Goal: Task Accomplishment & Management: Manage account settings

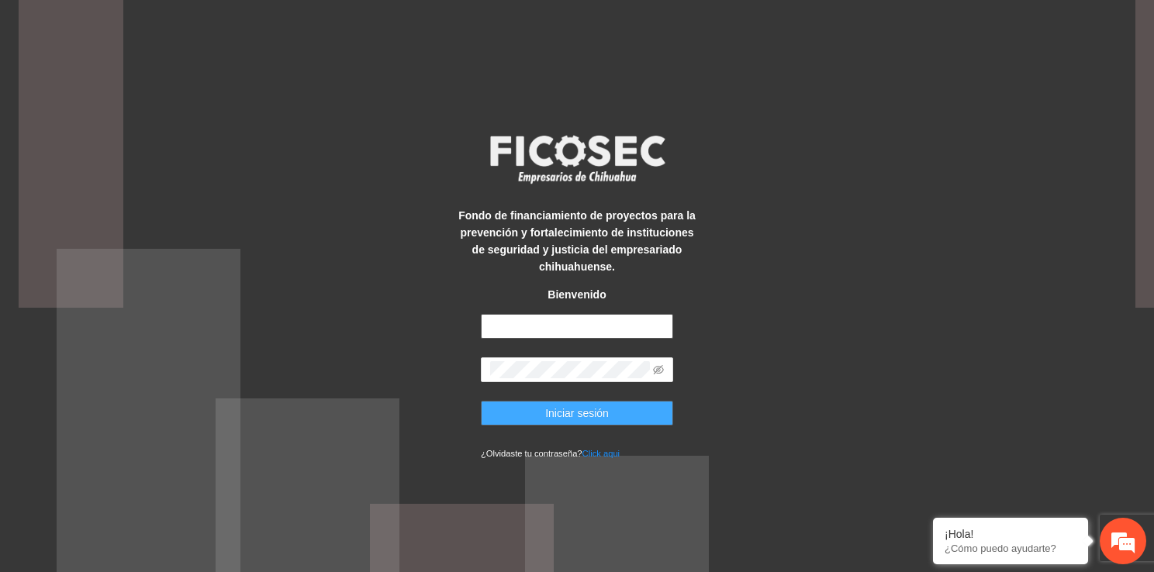
type input "**********"
click at [614, 419] on button "Iniciar sesión" at bounding box center [577, 413] width 192 height 25
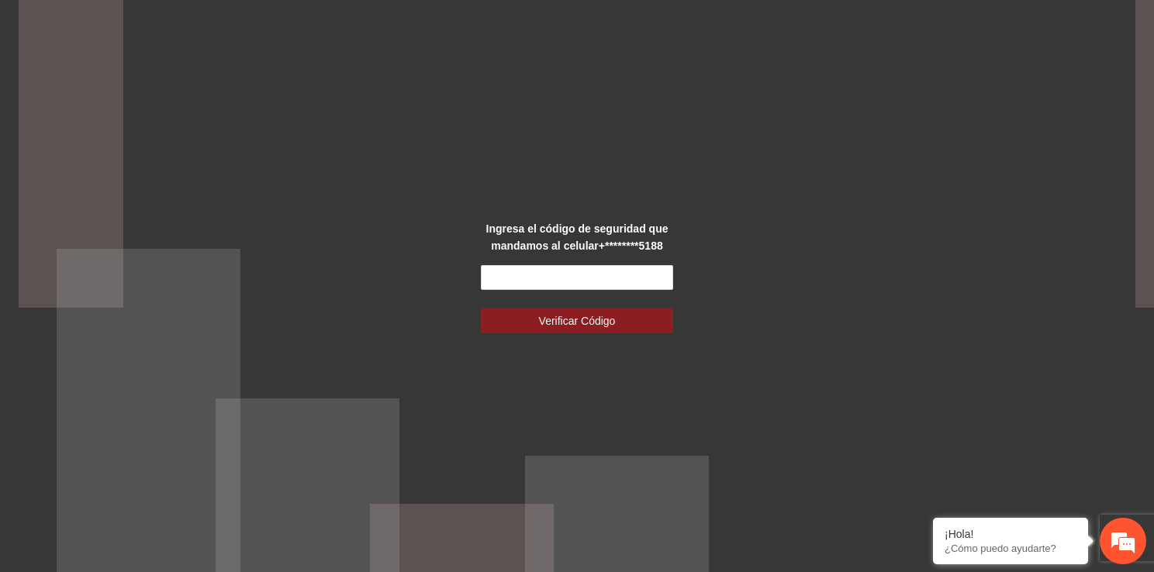
click at [537, 294] on form "Verificar Código" at bounding box center [577, 299] width 192 height 68
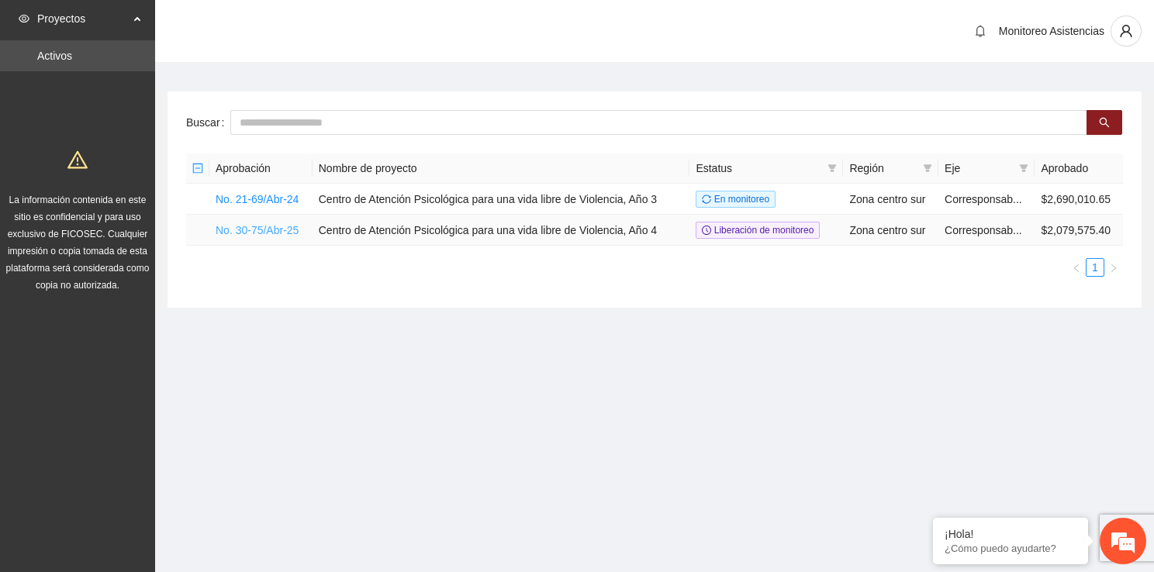
click at [276, 229] on link "No. 30-75/Abr-25" at bounding box center [257, 230] width 83 height 12
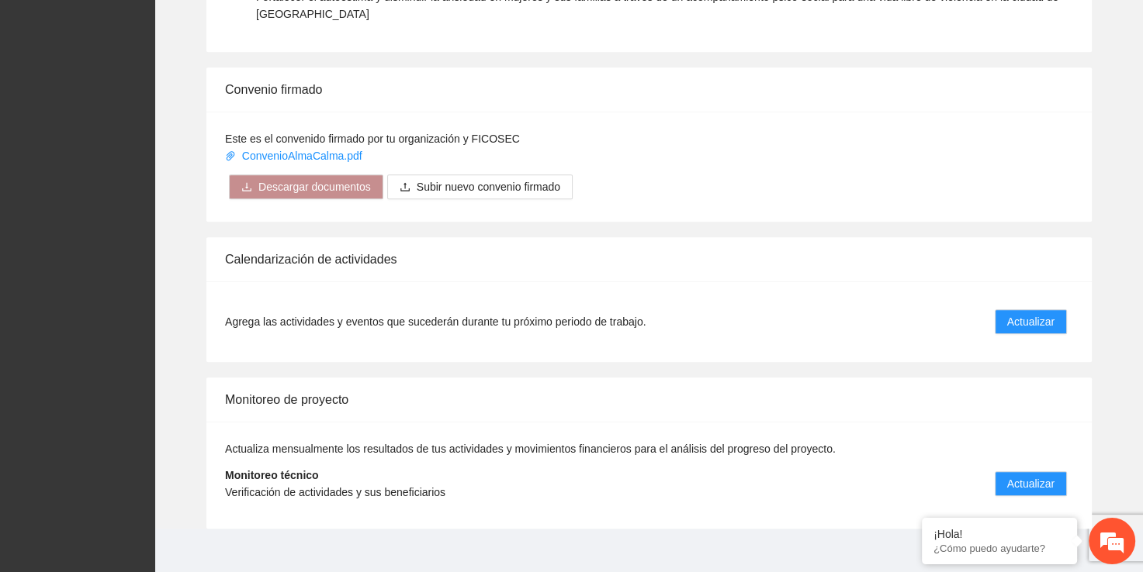
scroll to position [915, 0]
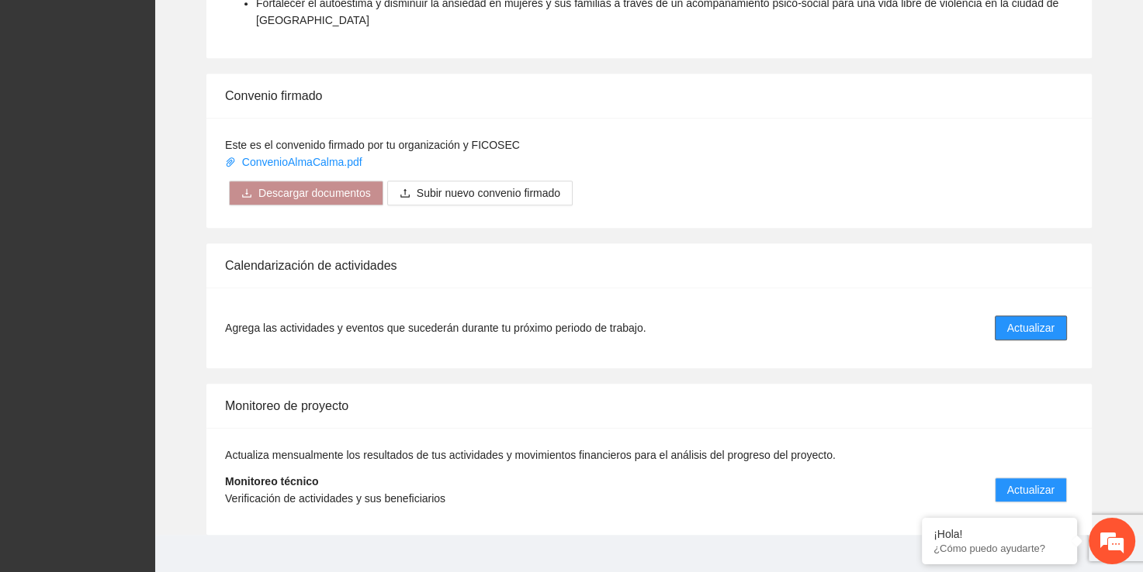
click at [1033, 330] on span "Actualizar" at bounding box center [1030, 328] width 47 height 17
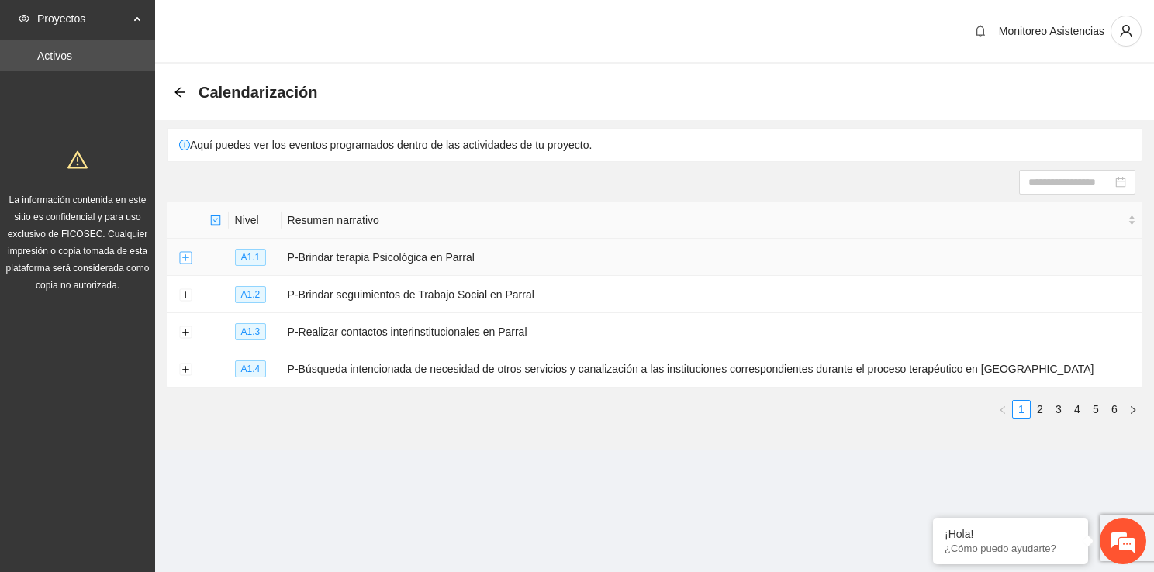
click at [180, 258] on button "Expand row" at bounding box center [185, 258] width 12 height 12
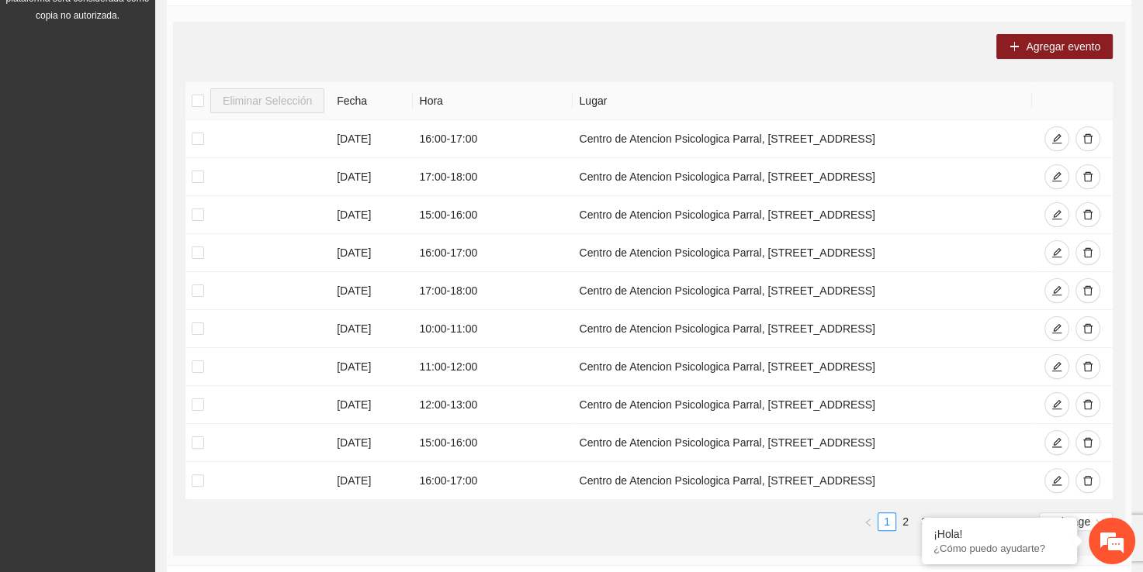
scroll to position [271, 0]
click at [1089, 135] on icon "delete" at bounding box center [1087, 138] width 11 height 11
click at [1086, 175] on icon "delete" at bounding box center [1087, 176] width 11 height 11
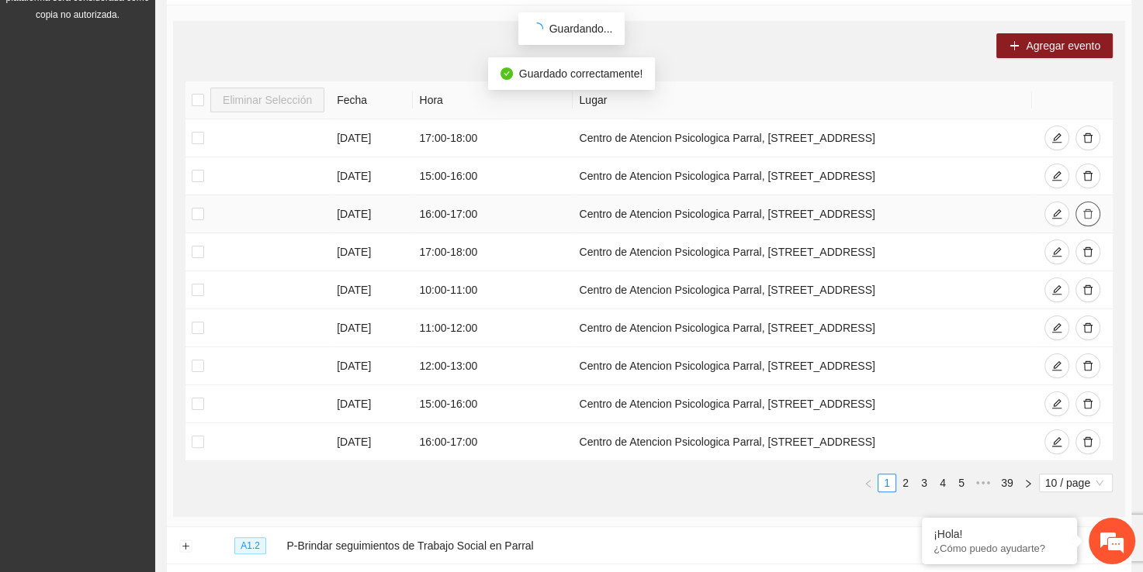
click at [1084, 213] on icon "delete" at bounding box center [1087, 214] width 11 height 11
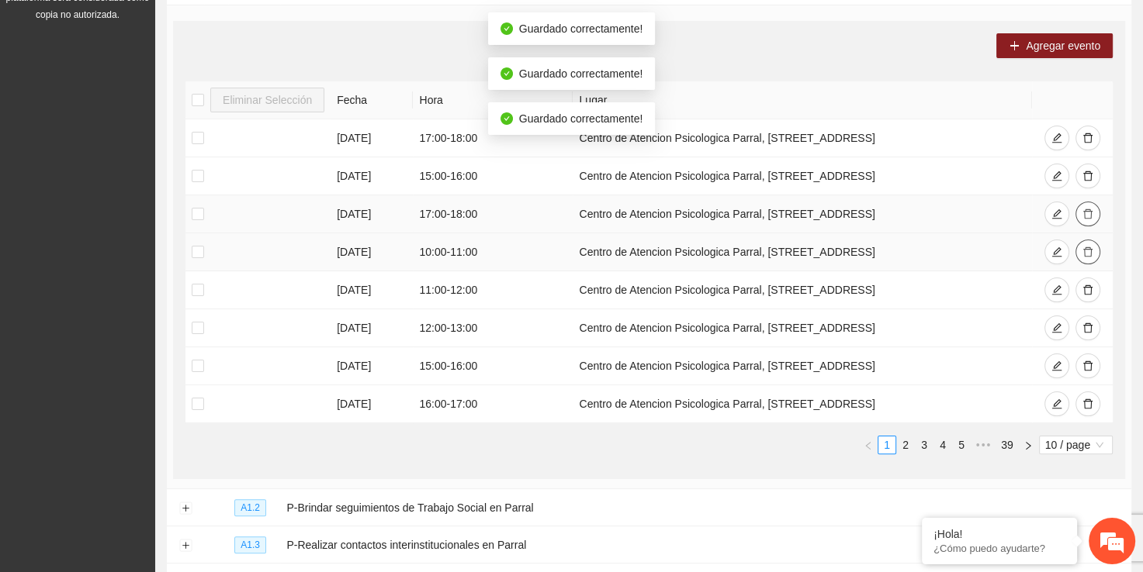
click at [1086, 247] on icon "delete" at bounding box center [1087, 252] width 11 height 11
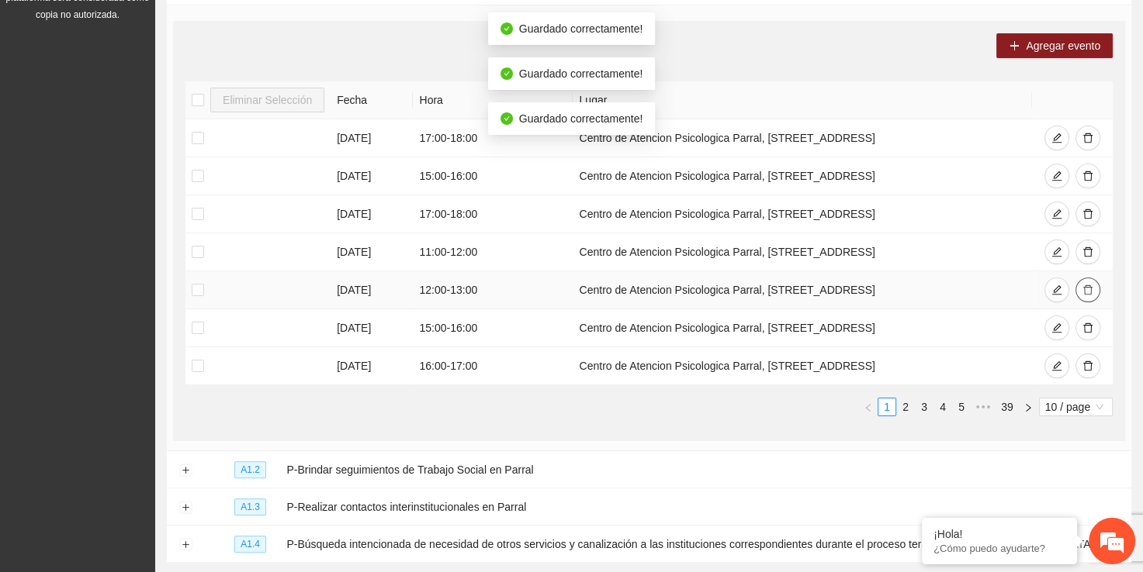
click at [1089, 289] on icon "delete" at bounding box center [1087, 290] width 11 height 11
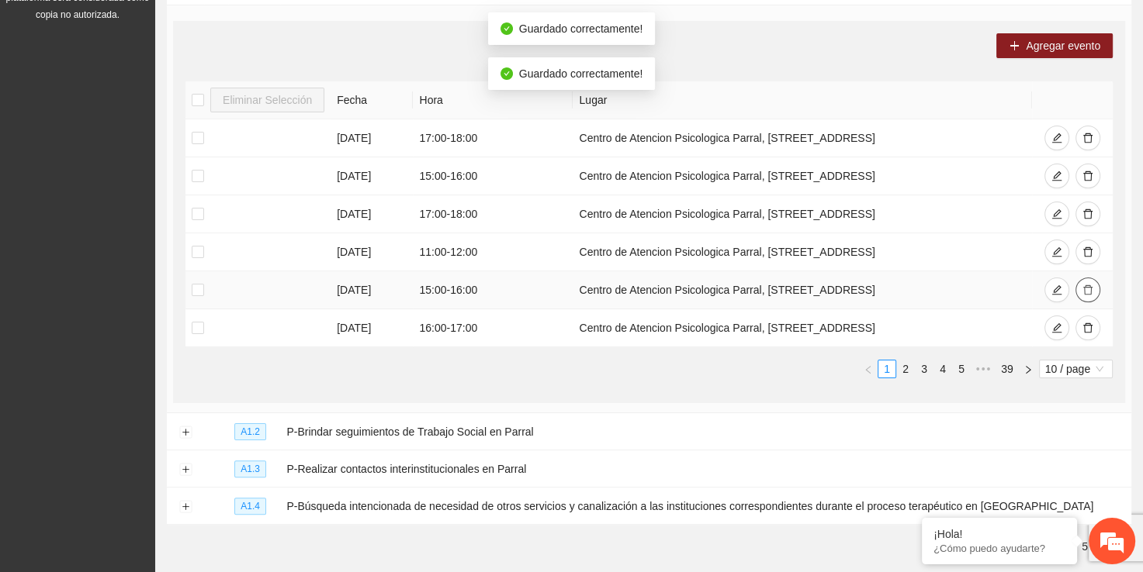
click at [1084, 293] on span "delete" at bounding box center [1087, 291] width 11 height 12
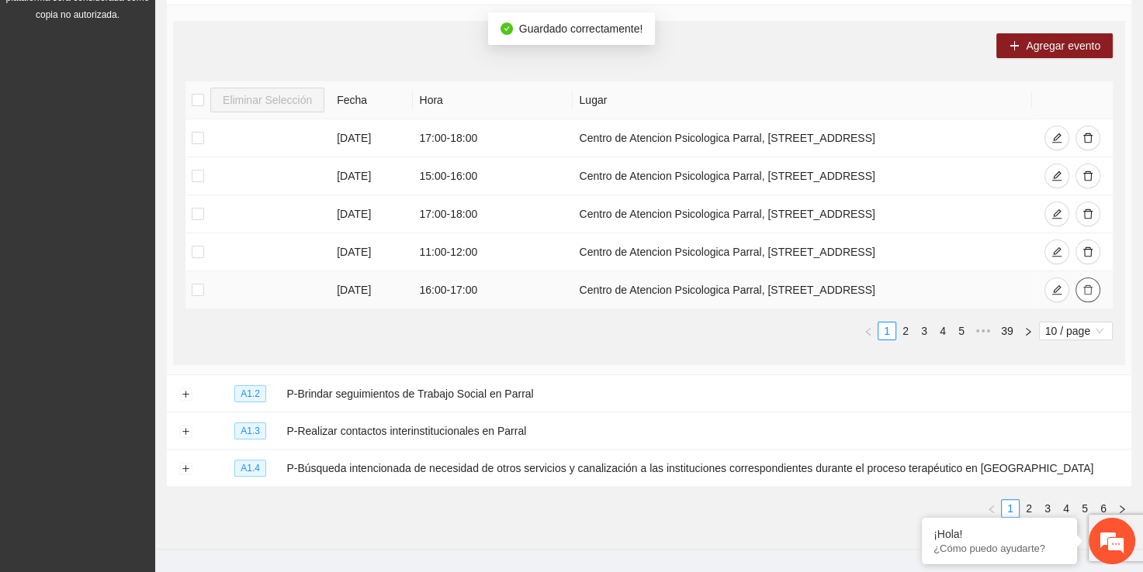
click at [1087, 289] on icon "delete" at bounding box center [1087, 290] width 11 height 11
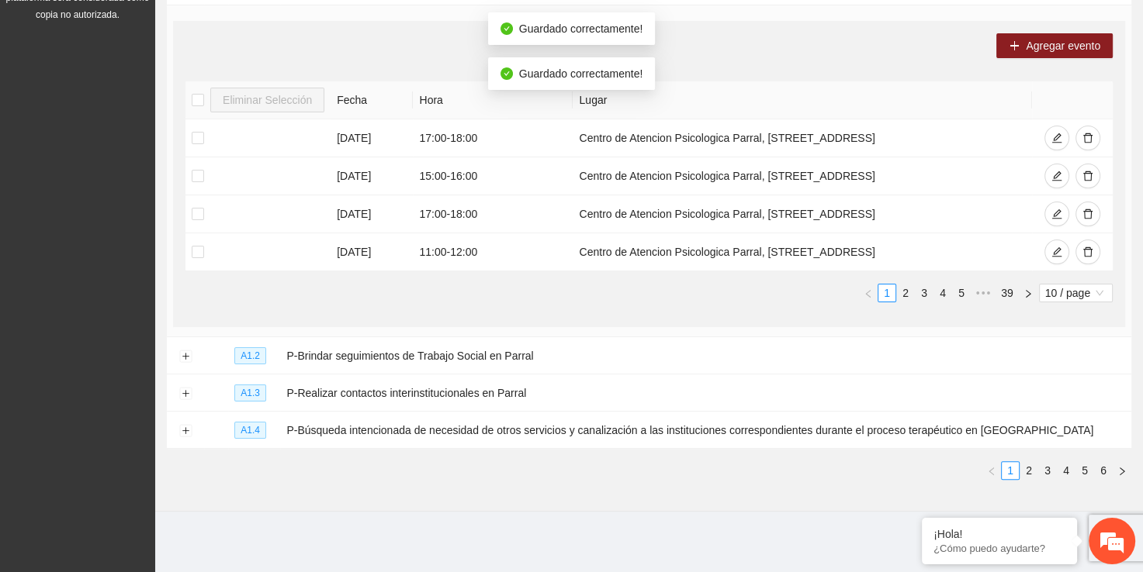
scroll to position [270, 0]
click at [1080, 251] on button "button" at bounding box center [1087, 252] width 25 height 25
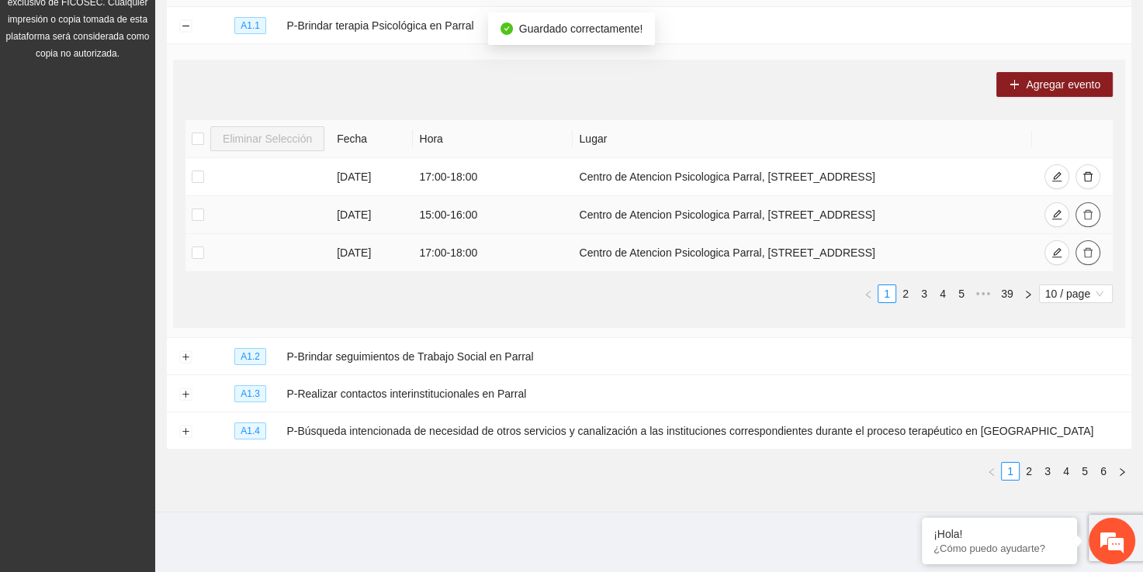
click at [1088, 216] on icon "delete" at bounding box center [1087, 214] width 11 height 11
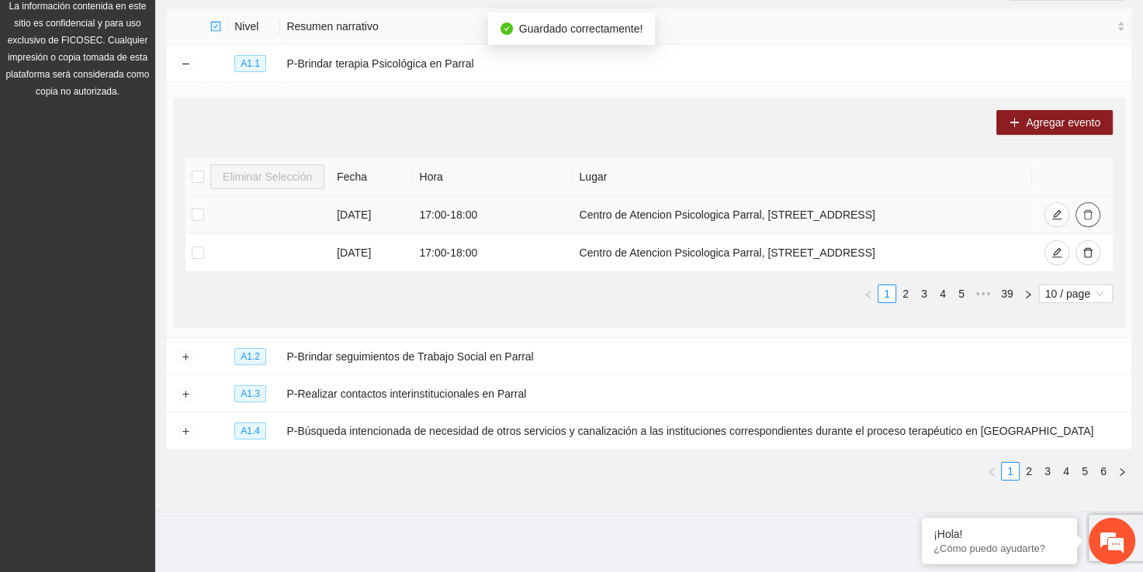
click at [1084, 216] on icon "delete" at bounding box center [1087, 214] width 11 height 11
click at [1089, 254] on icon "delete" at bounding box center [1087, 252] width 11 height 11
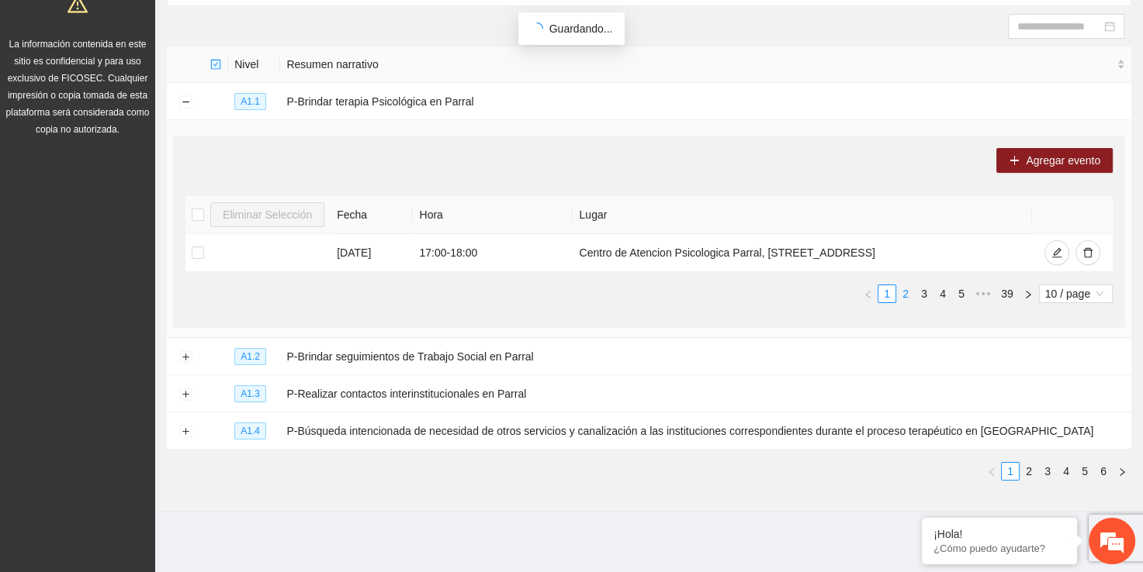
click at [905, 289] on link "2" at bounding box center [905, 293] width 17 height 17
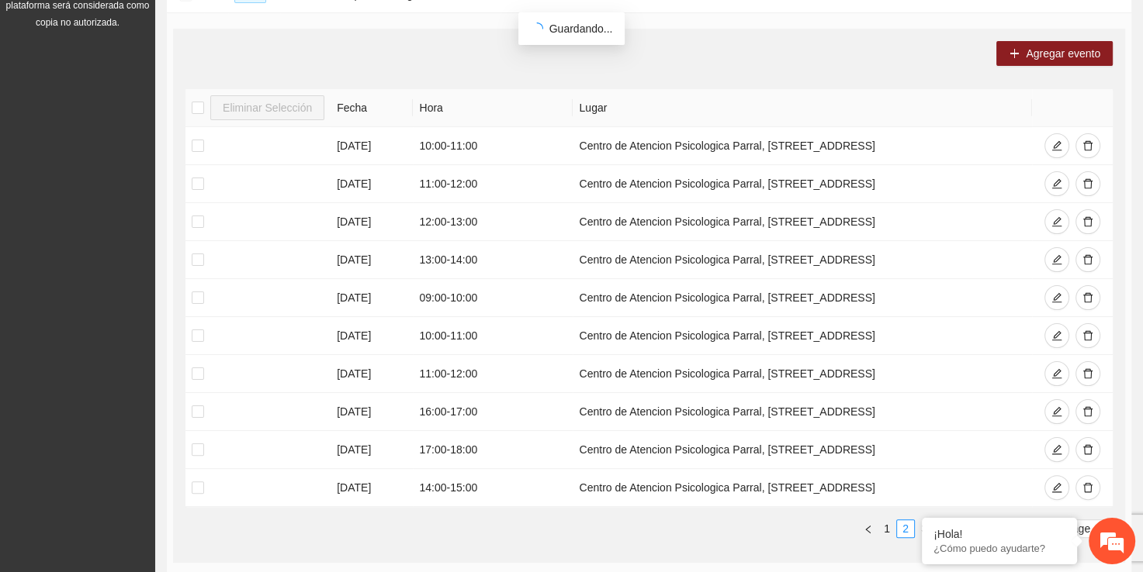
scroll to position [282, 0]
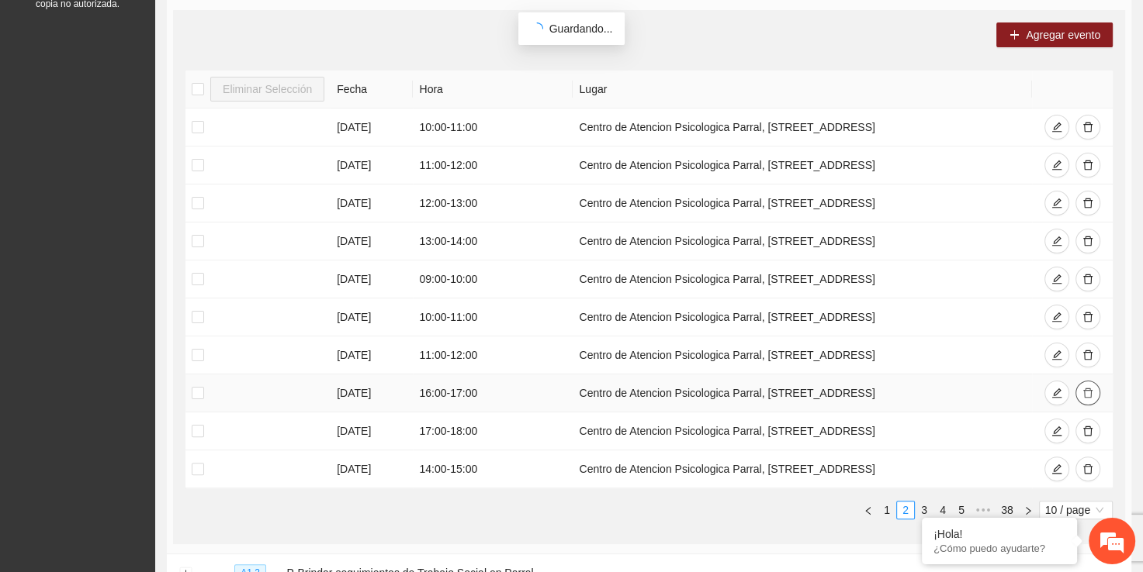
click at [1091, 399] on button "button" at bounding box center [1087, 393] width 25 height 25
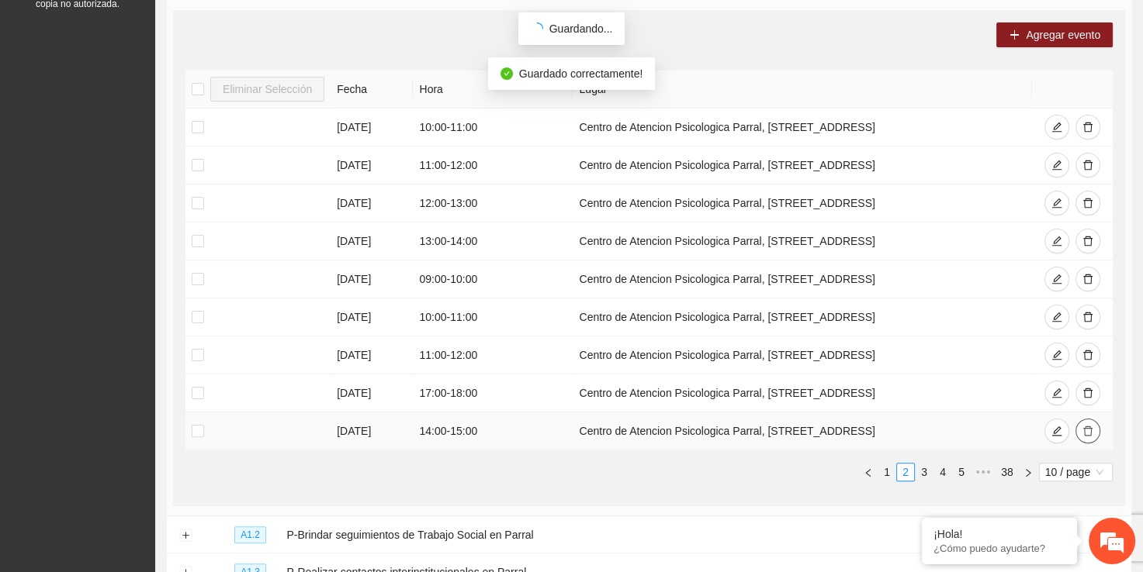
click at [1085, 427] on icon "delete" at bounding box center [1087, 432] width 9 height 10
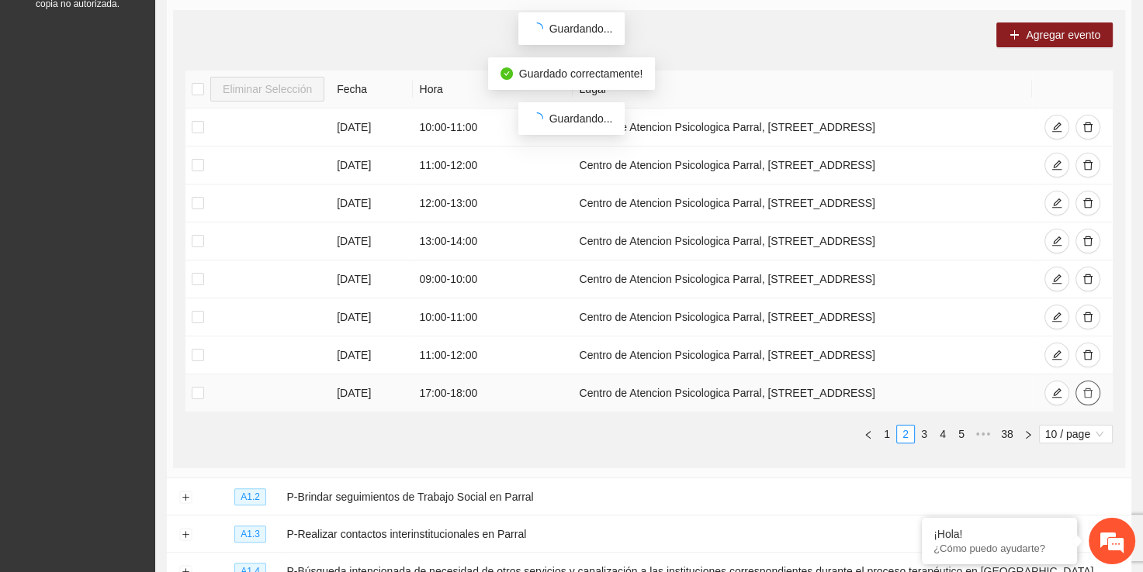
click at [1087, 396] on icon "delete" at bounding box center [1087, 394] width 9 height 10
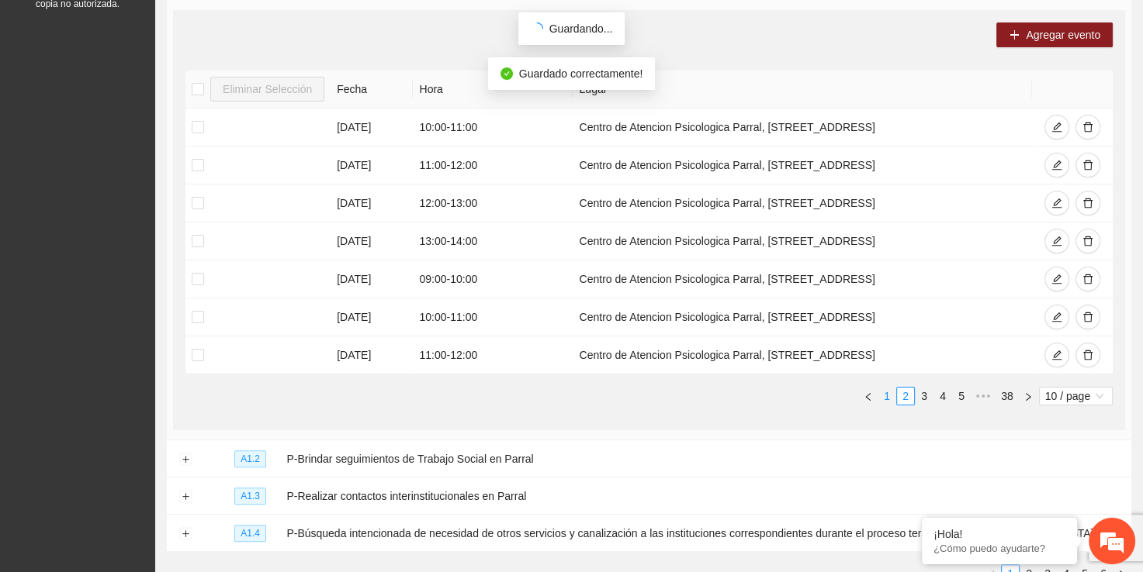
click at [877, 387] on li "1" at bounding box center [886, 396] width 19 height 19
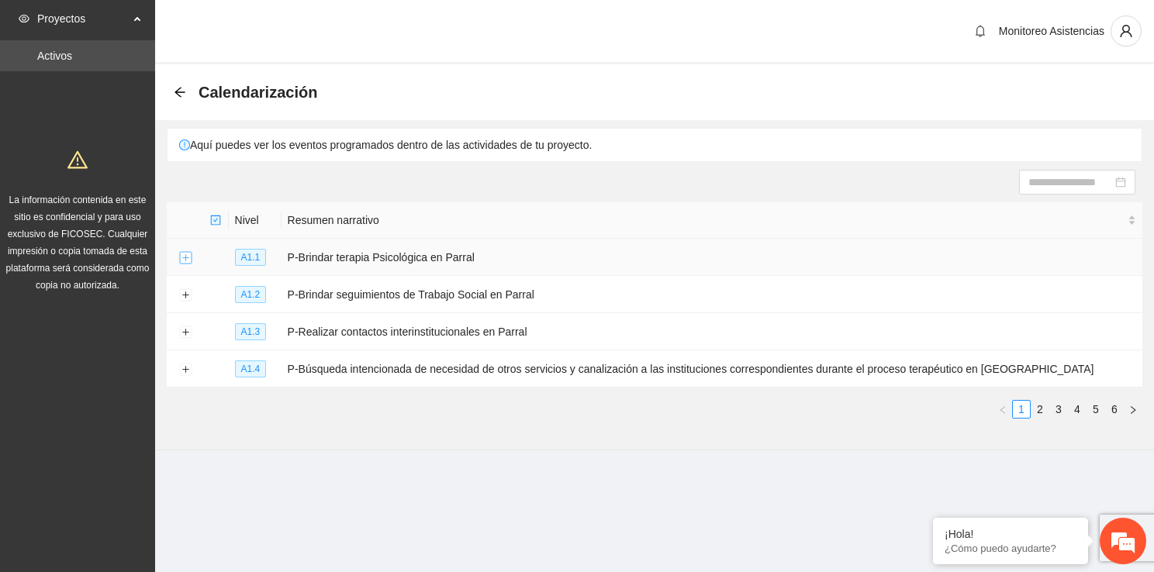
click at [187, 261] on button "Expand row" at bounding box center [185, 258] width 12 height 12
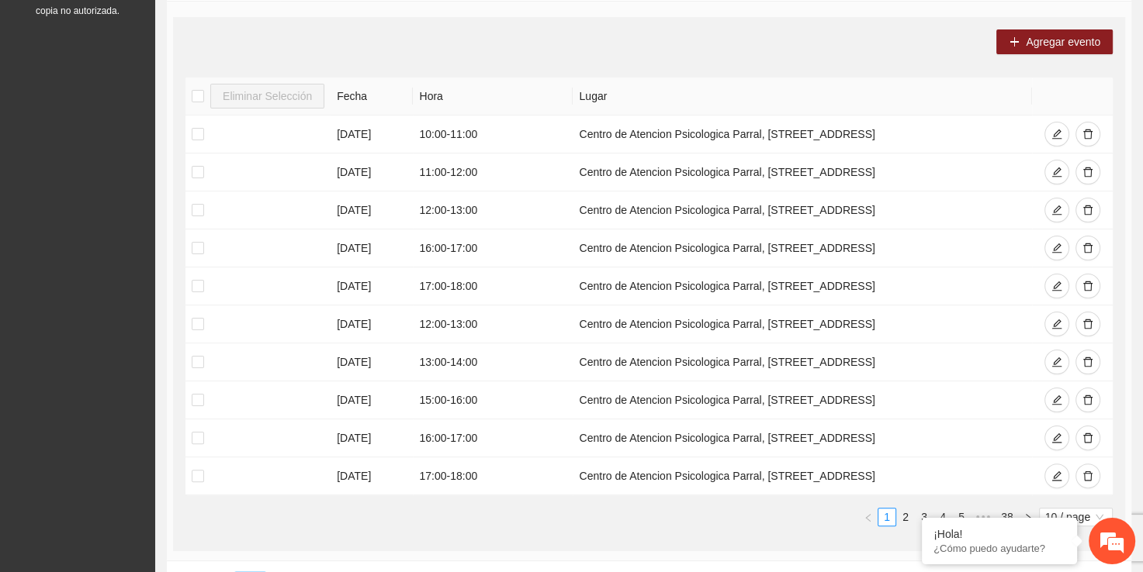
scroll to position [276, 0]
click at [1083, 134] on icon "delete" at bounding box center [1087, 132] width 11 height 11
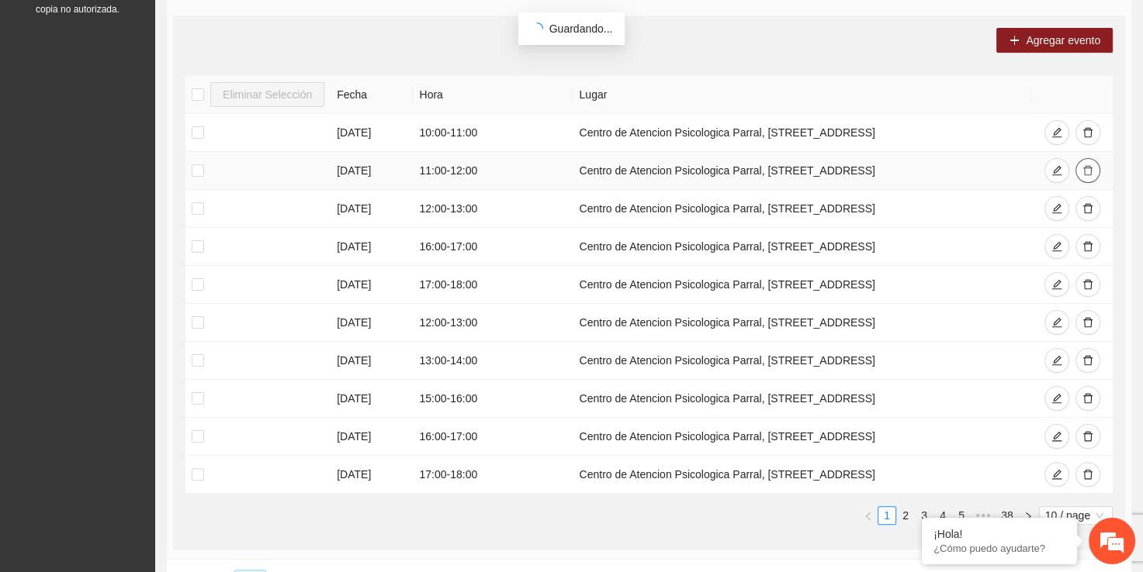
click at [1088, 169] on icon "delete" at bounding box center [1087, 170] width 11 height 11
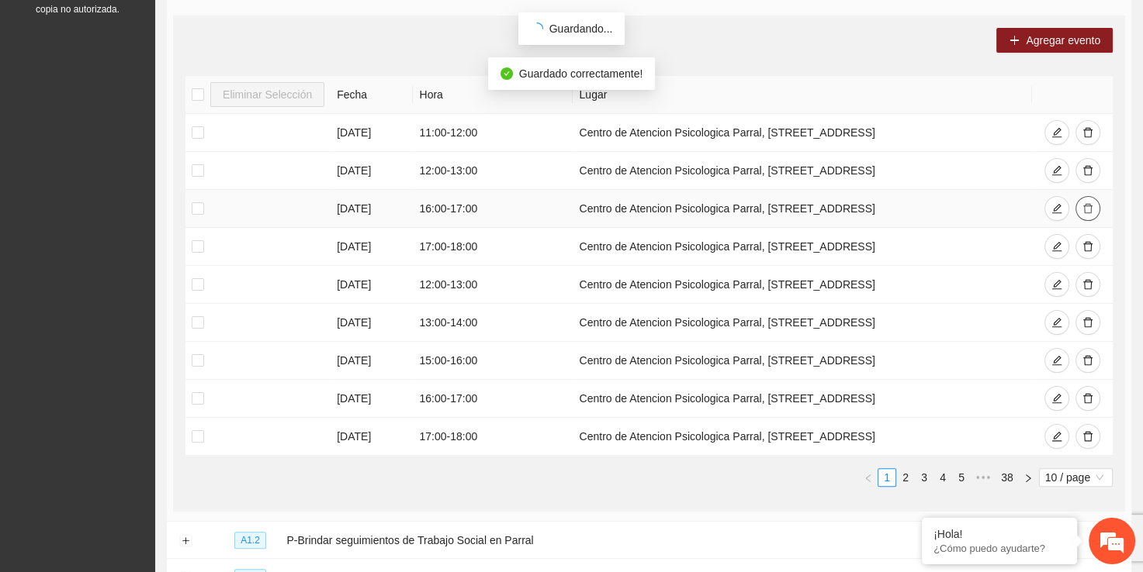
click at [1088, 204] on icon "delete" at bounding box center [1087, 209] width 9 height 10
click at [1089, 279] on icon "delete" at bounding box center [1087, 284] width 11 height 11
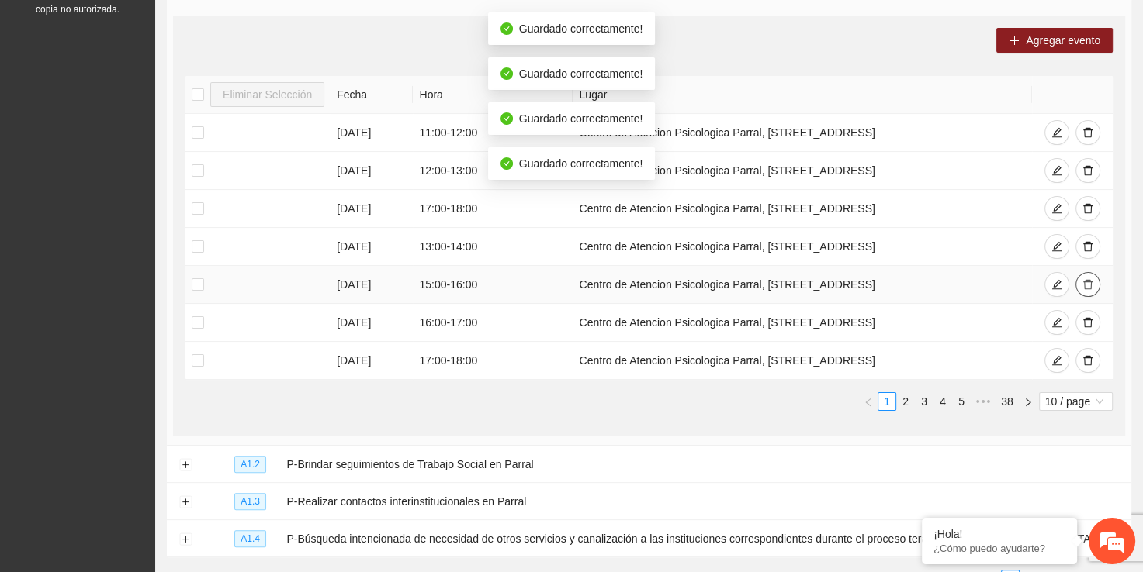
click at [1088, 283] on icon "delete" at bounding box center [1087, 284] width 11 height 11
click at [1087, 317] on tbody "07/08/2025 11:00 - 12:00 Centro de Atencion Psicologica Parral, calle stalfoth#…" at bounding box center [648, 247] width 927 height 266
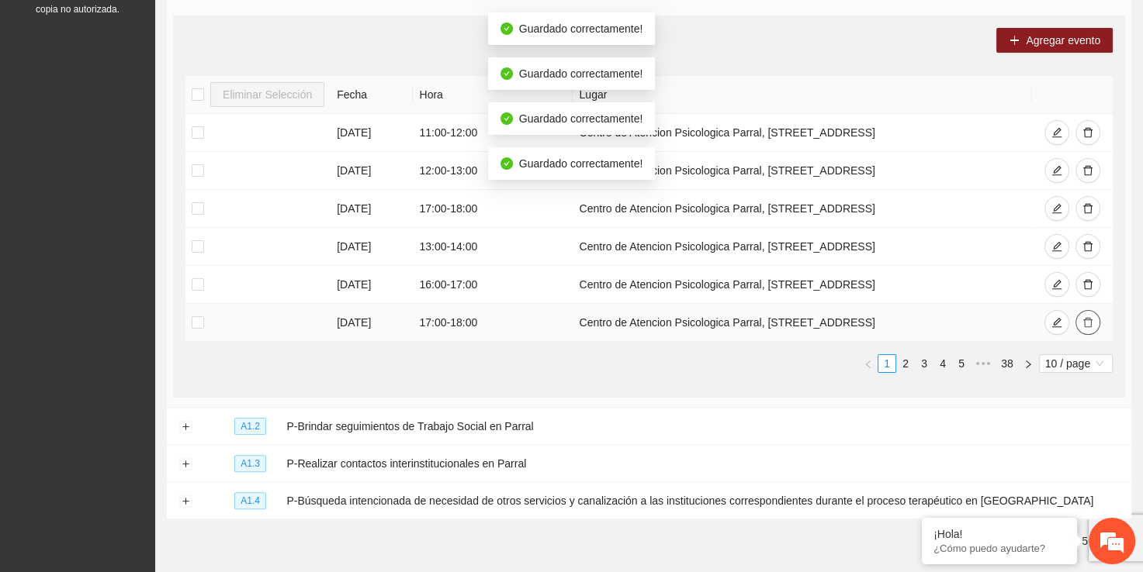
click at [1086, 323] on icon "delete" at bounding box center [1087, 322] width 11 height 11
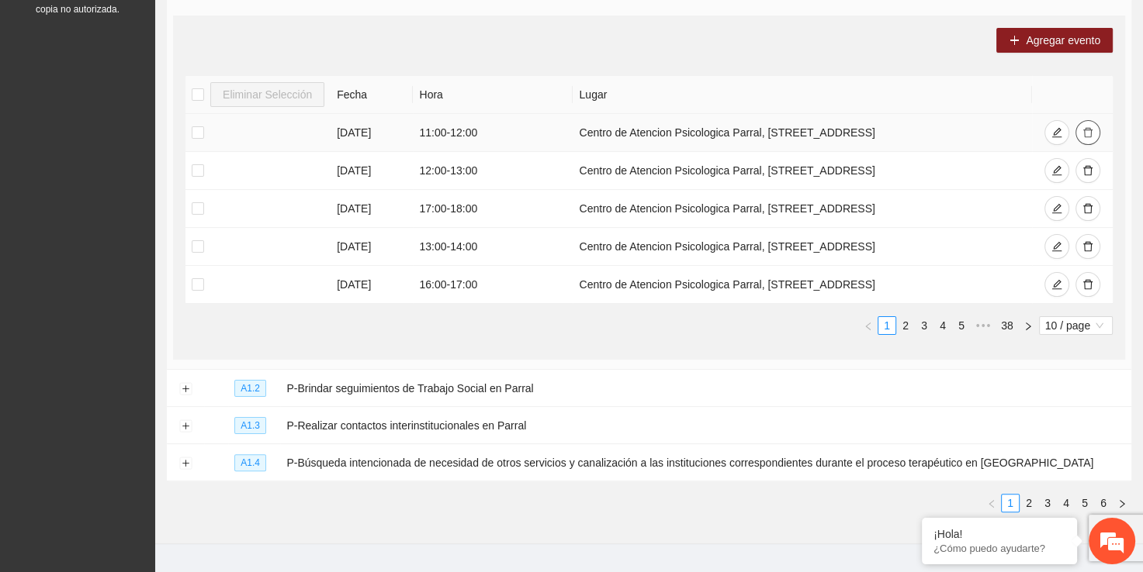
click at [1088, 123] on button "button" at bounding box center [1087, 132] width 25 height 25
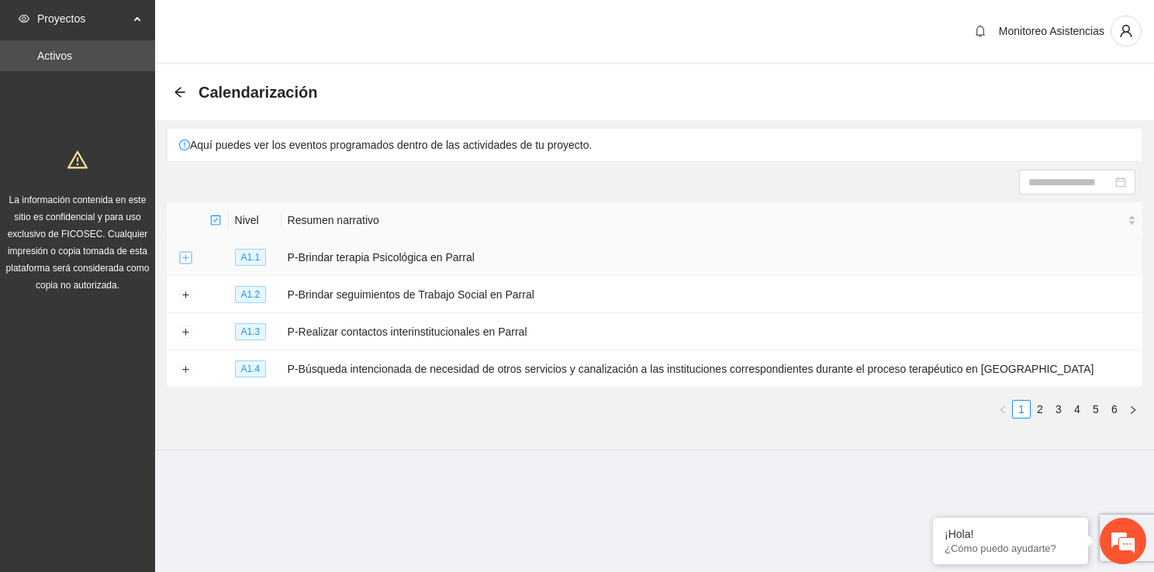
click at [186, 252] on button "Expand row" at bounding box center [185, 258] width 12 height 12
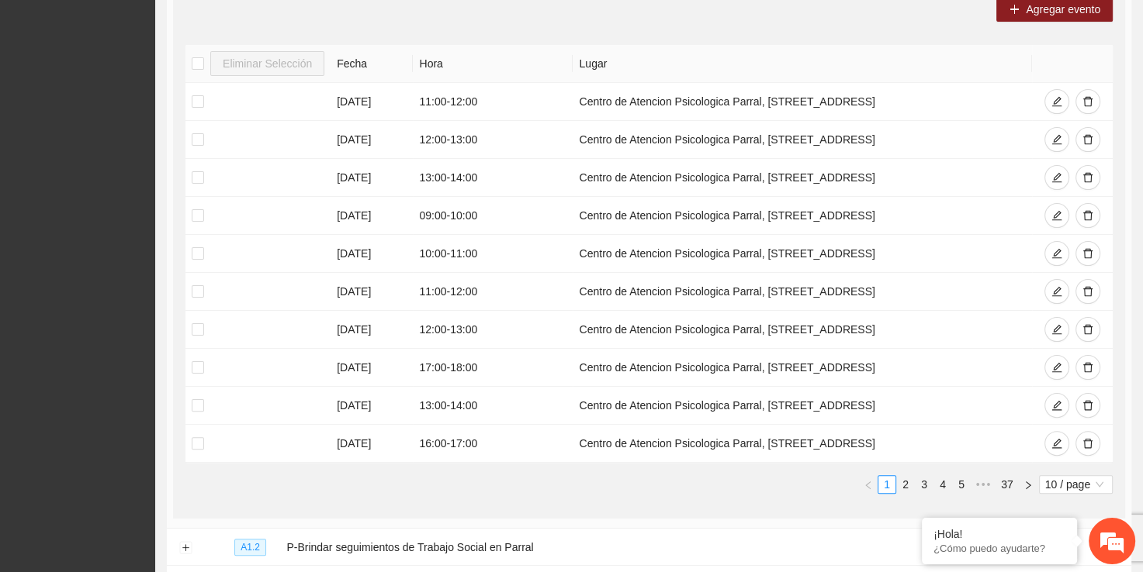
scroll to position [310, 0]
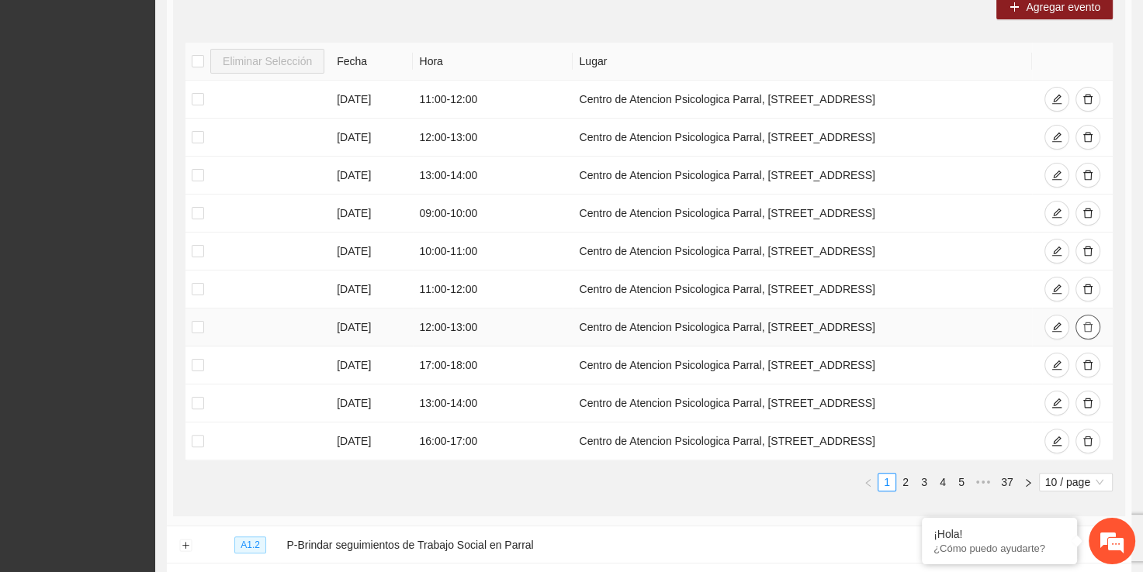
click at [1089, 327] on icon "delete" at bounding box center [1087, 327] width 11 height 11
click at [1086, 369] on button "button" at bounding box center [1087, 365] width 25 height 25
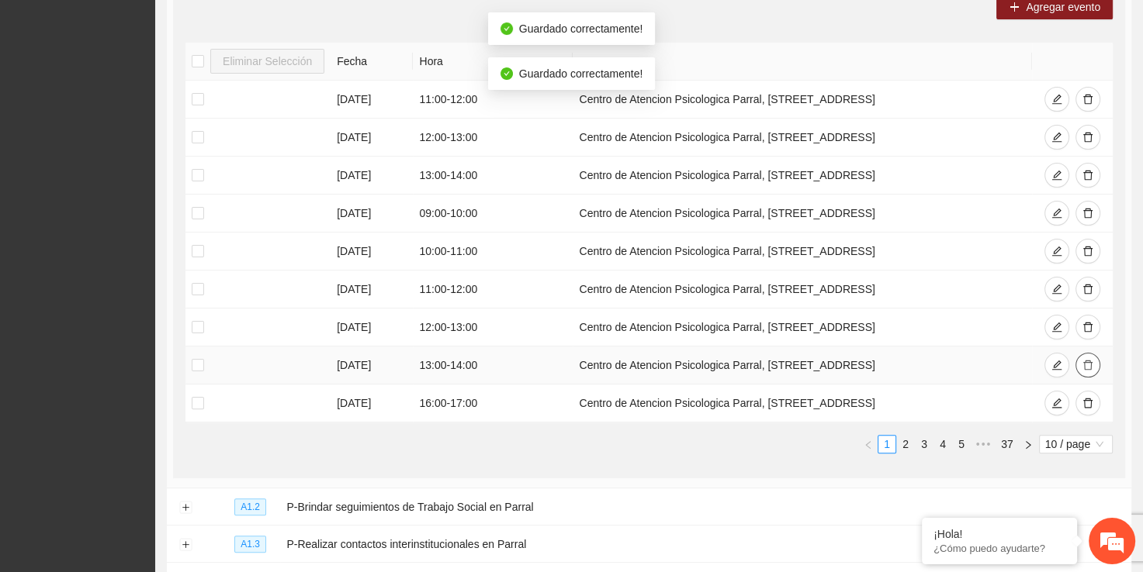
scroll to position [0, 0]
click at [1088, 366] on icon "delete" at bounding box center [1087, 365] width 11 height 11
click at [1086, 394] on div "Eliminar Selección Fecha Hora Lugar 31/07/2025 11:00 - 12:00 Centro de Atencion…" at bounding box center [648, 248] width 927 height 411
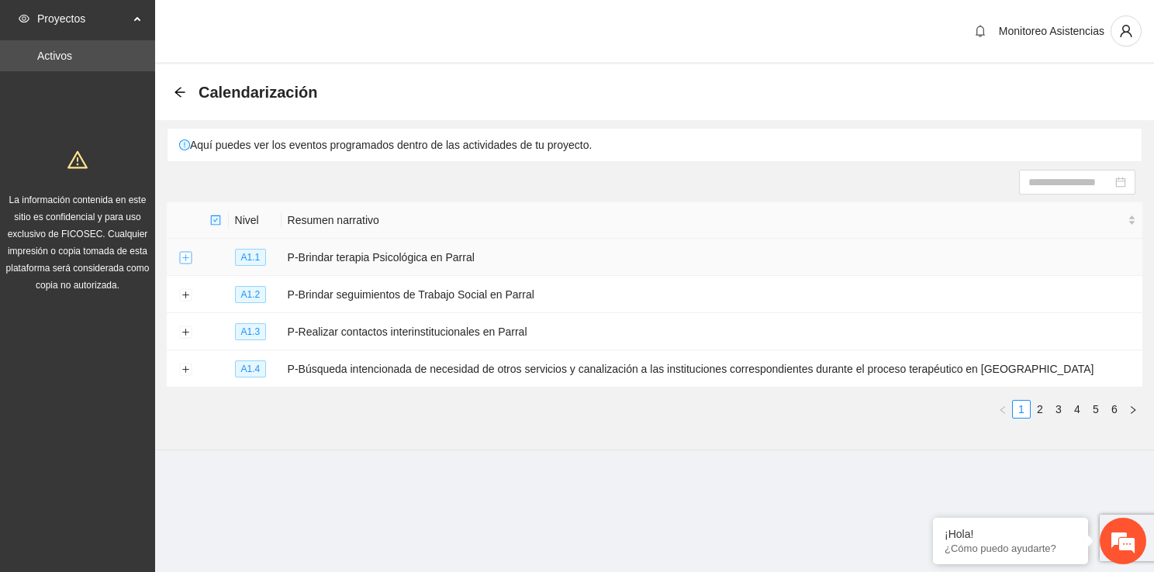
click at [188, 253] on button "Expand row" at bounding box center [185, 258] width 12 height 12
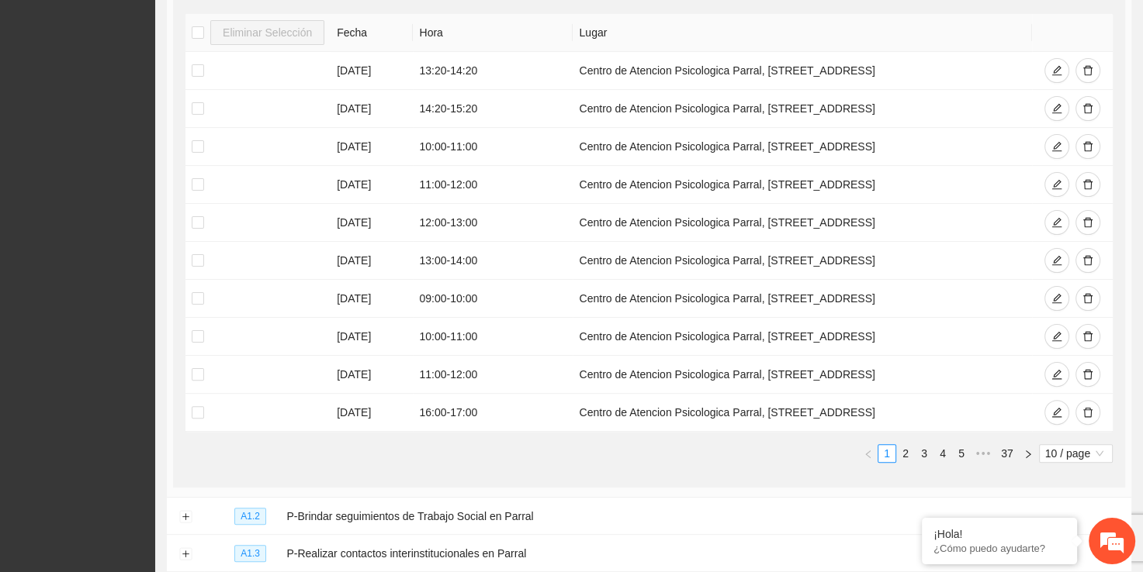
scroll to position [344, 0]
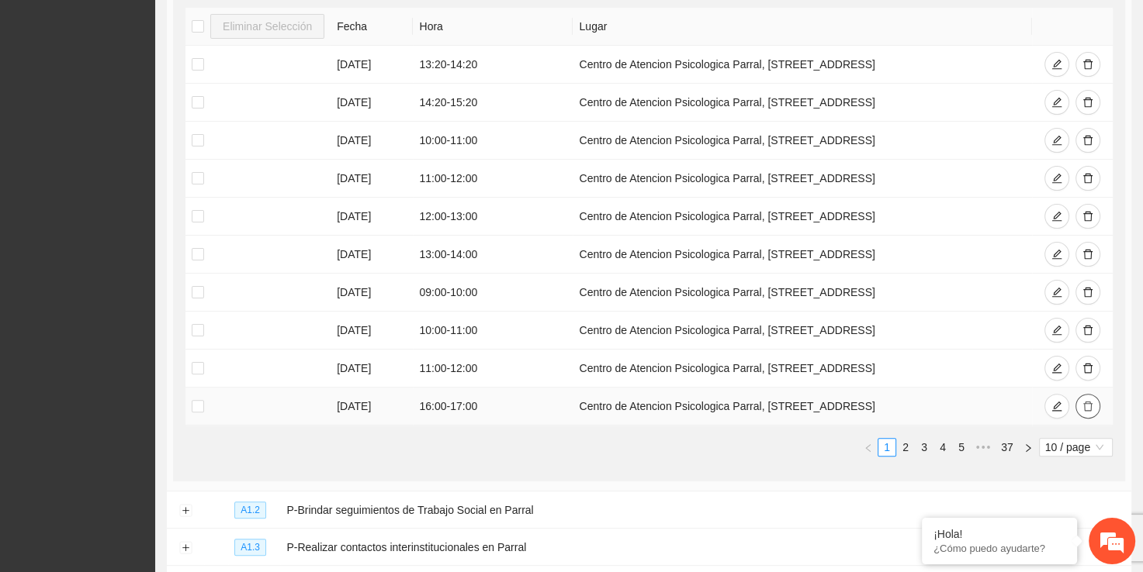
click at [1084, 404] on icon "delete" at bounding box center [1087, 406] width 11 height 11
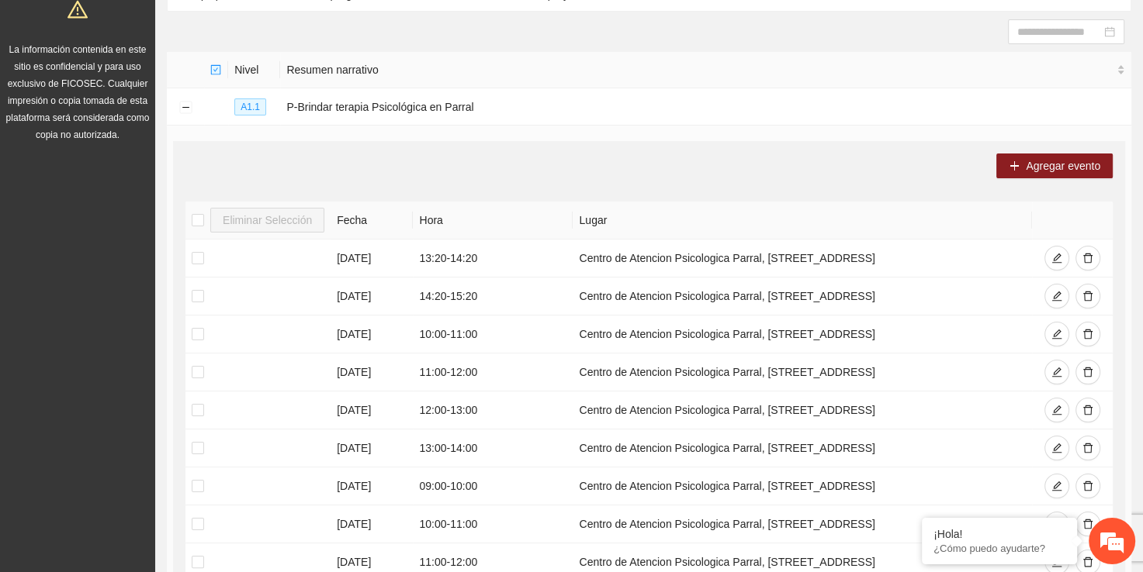
scroll to position [0, 0]
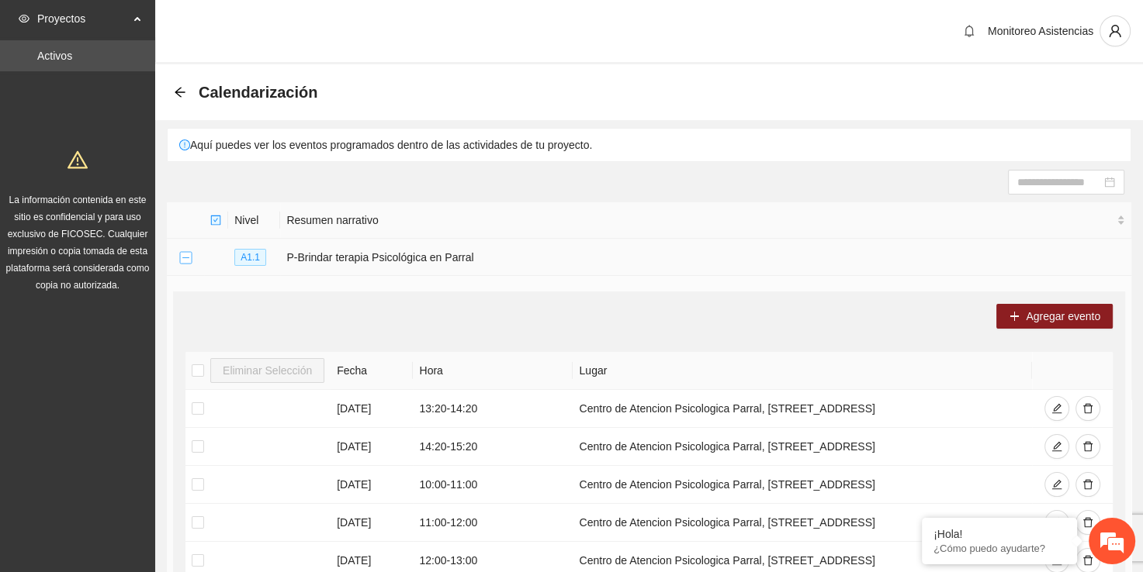
click at [183, 256] on button "Collapse row" at bounding box center [185, 258] width 12 height 12
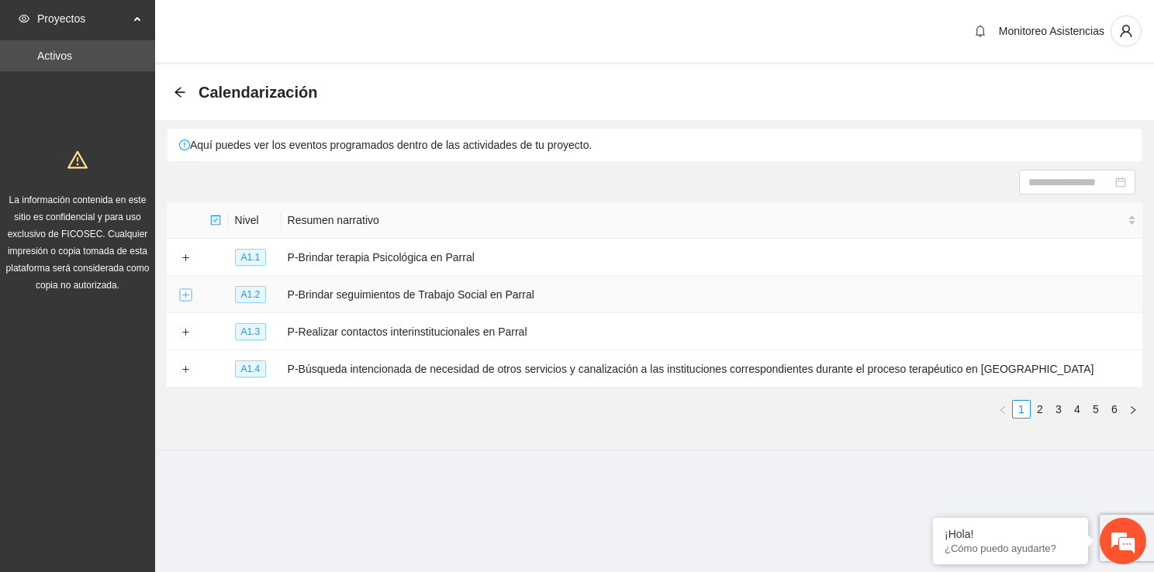
click at [184, 292] on button "Expand row" at bounding box center [185, 295] width 12 height 12
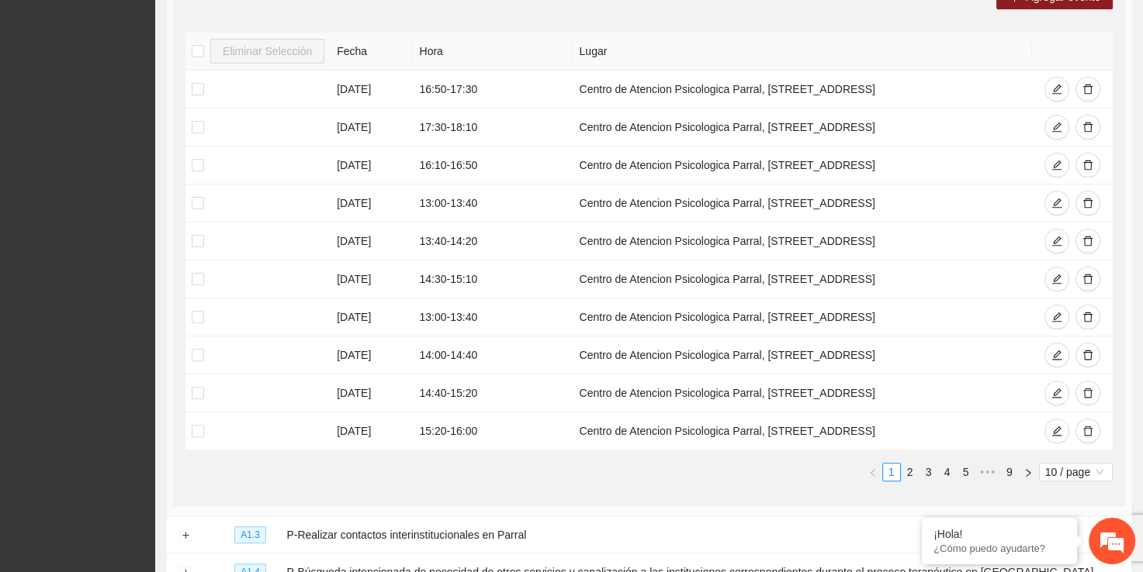
scroll to position [496, 0]
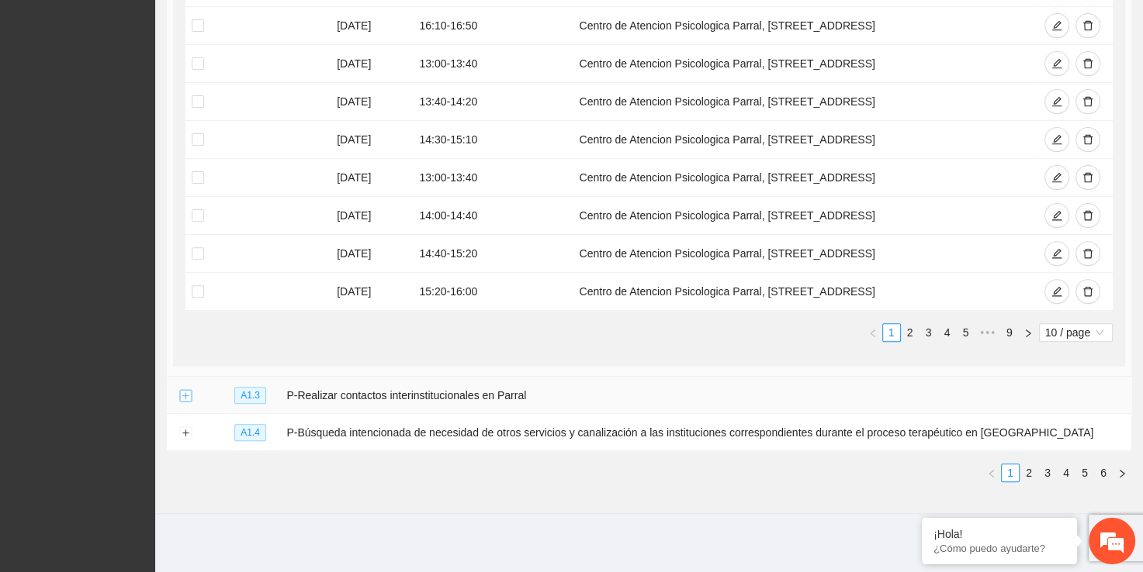
click at [185, 394] on button "Expand row" at bounding box center [185, 396] width 12 height 12
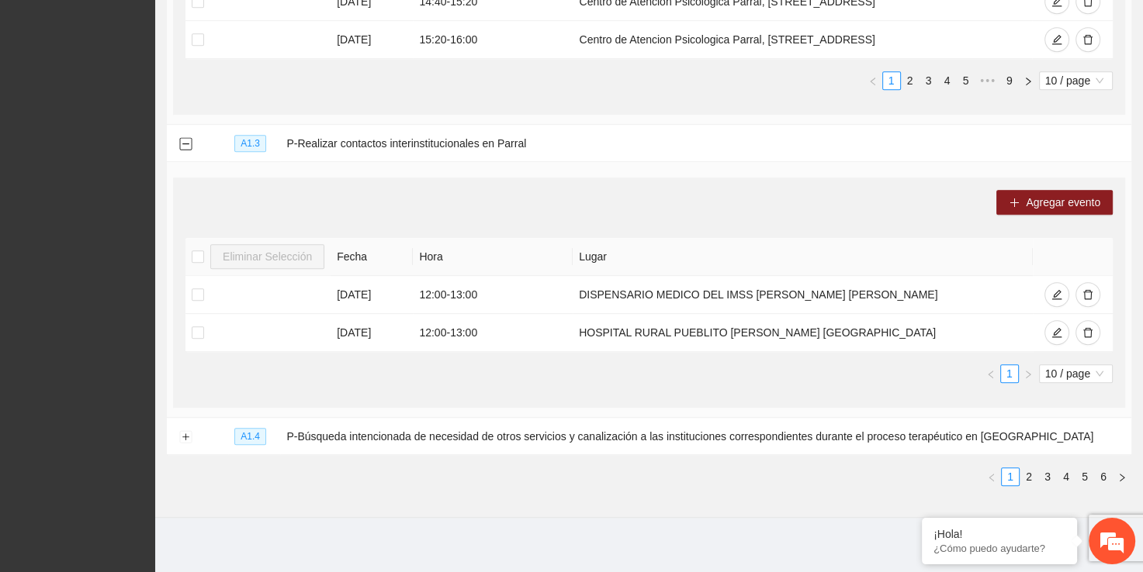
scroll to position [752, 0]
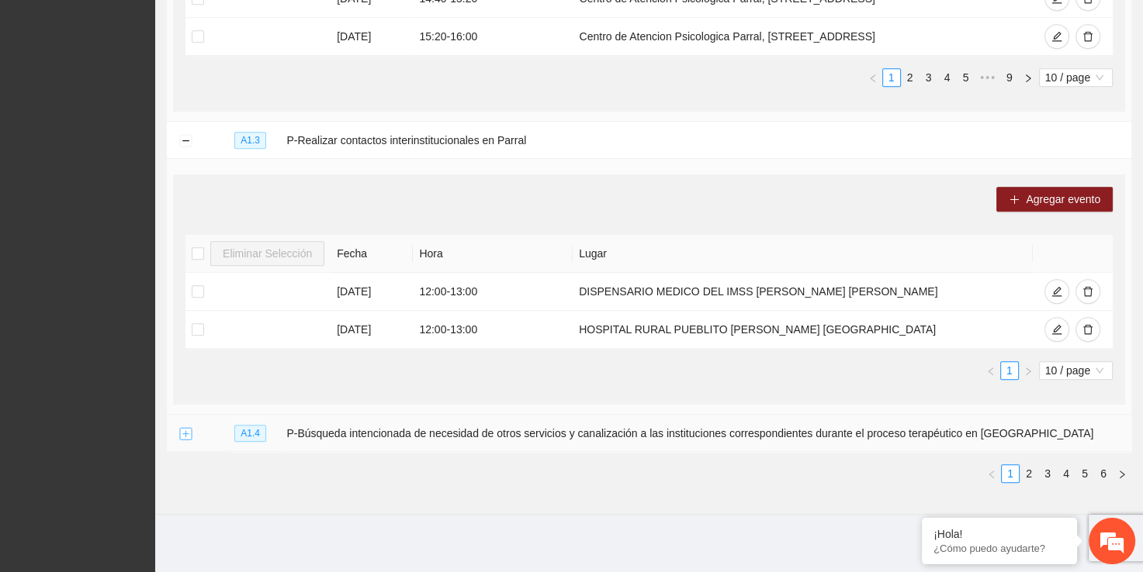
click at [186, 430] on button "Expand row" at bounding box center [185, 434] width 12 height 12
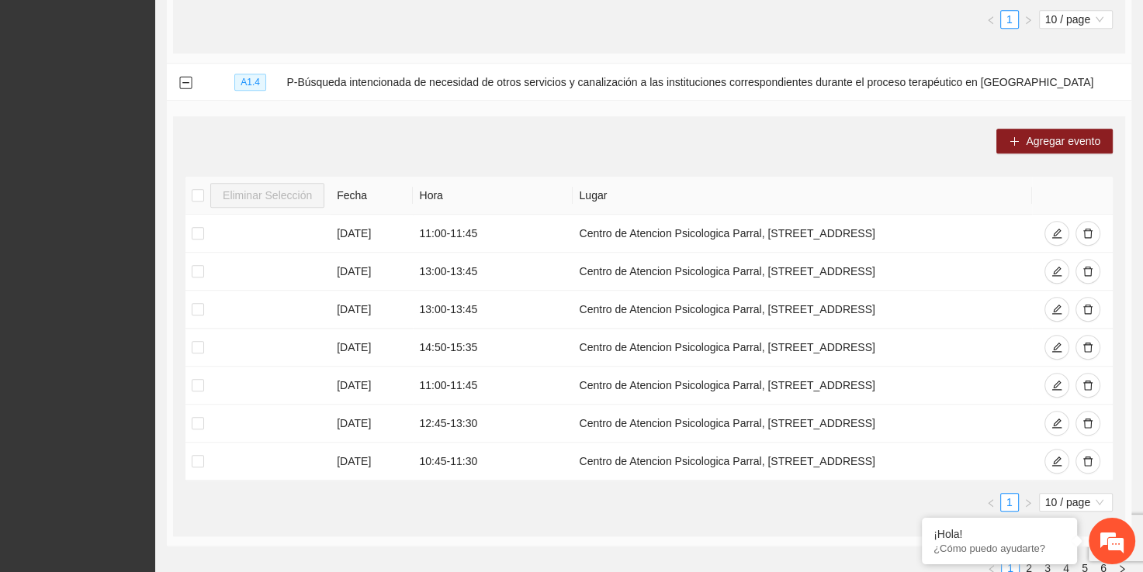
scroll to position [1139, 0]
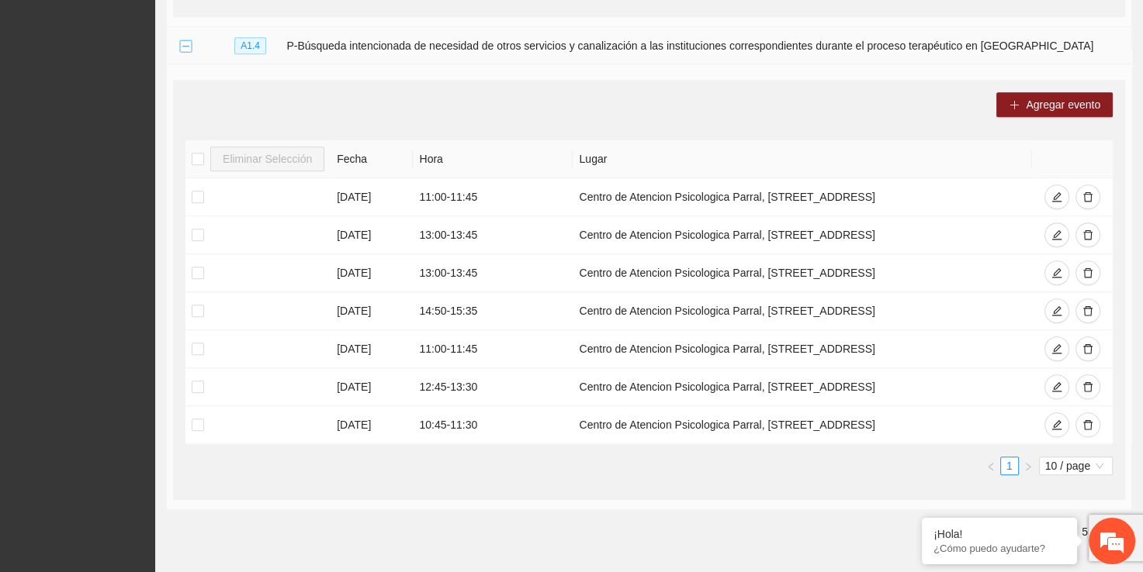
click at [190, 42] on button "Collapse row" at bounding box center [185, 46] width 12 height 12
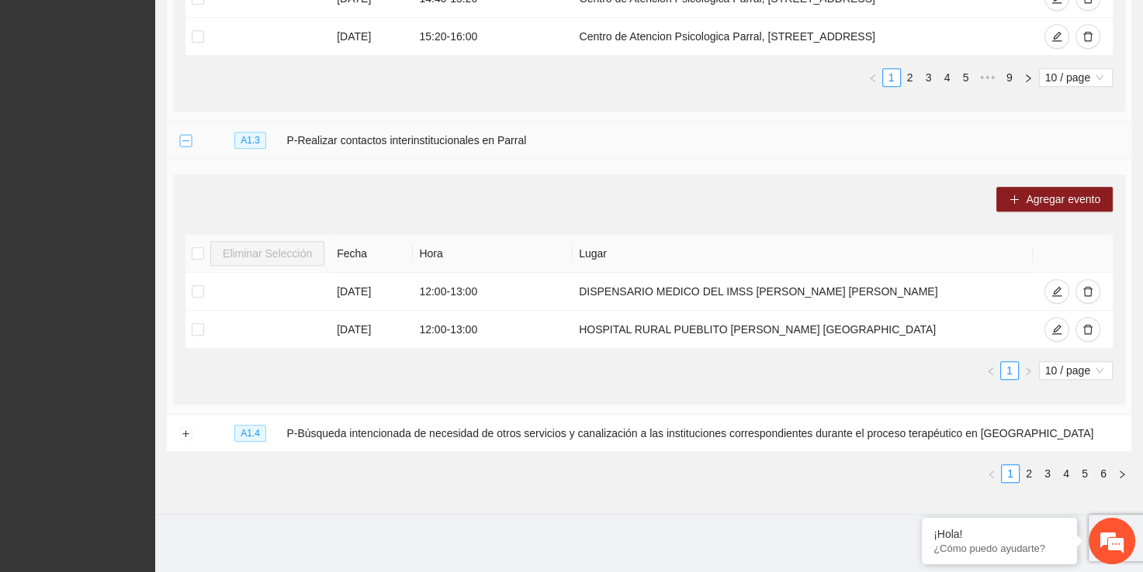
click at [186, 140] on button "Collapse row" at bounding box center [185, 141] width 12 height 12
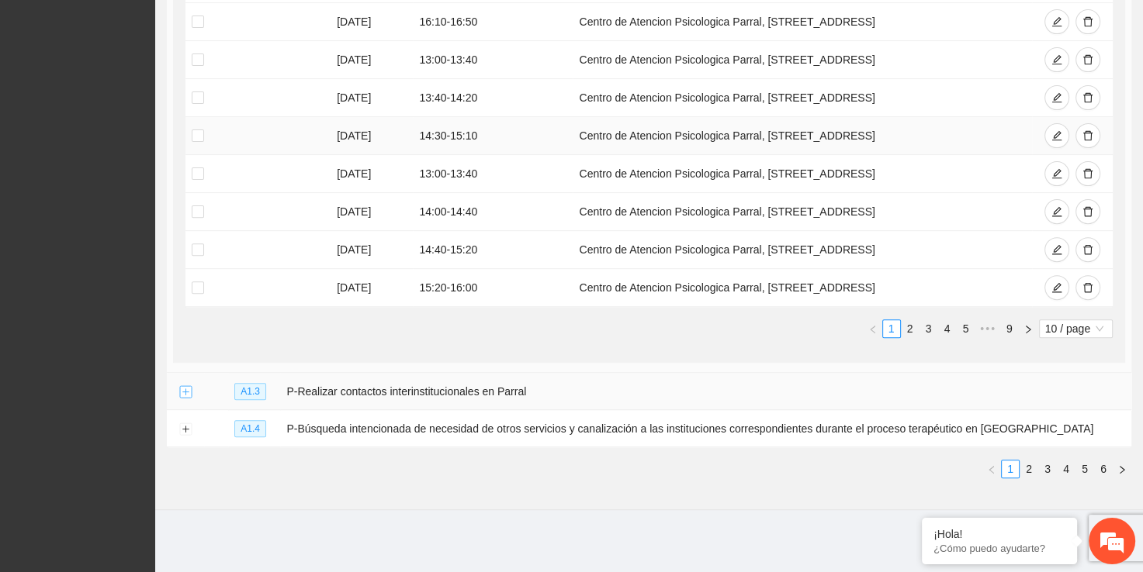
scroll to position [496, 0]
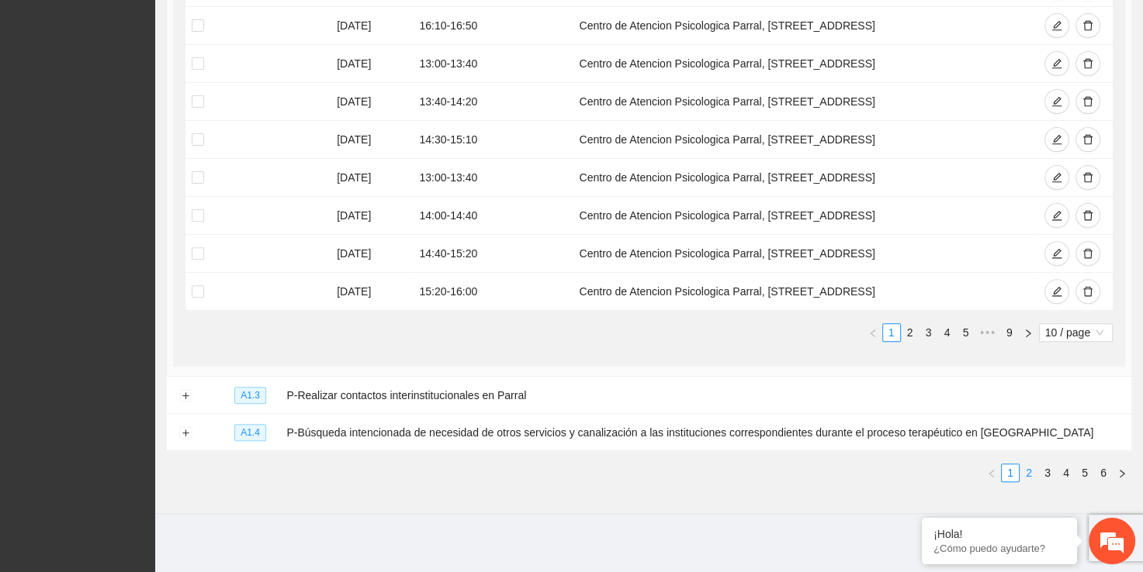
click at [1029, 469] on link "2" at bounding box center [1028, 473] width 17 height 17
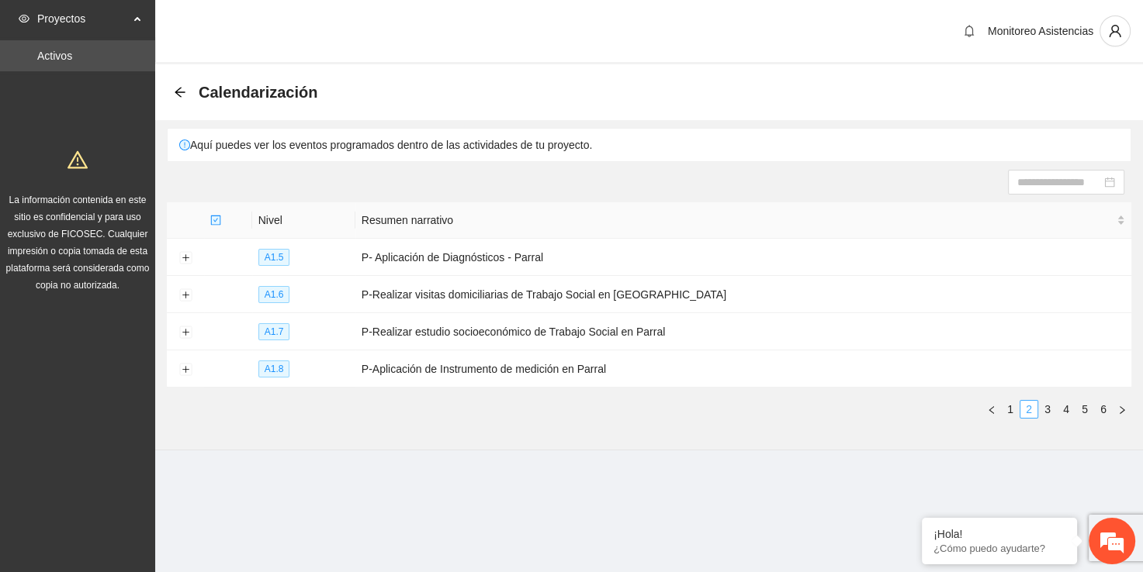
scroll to position [0, 0]
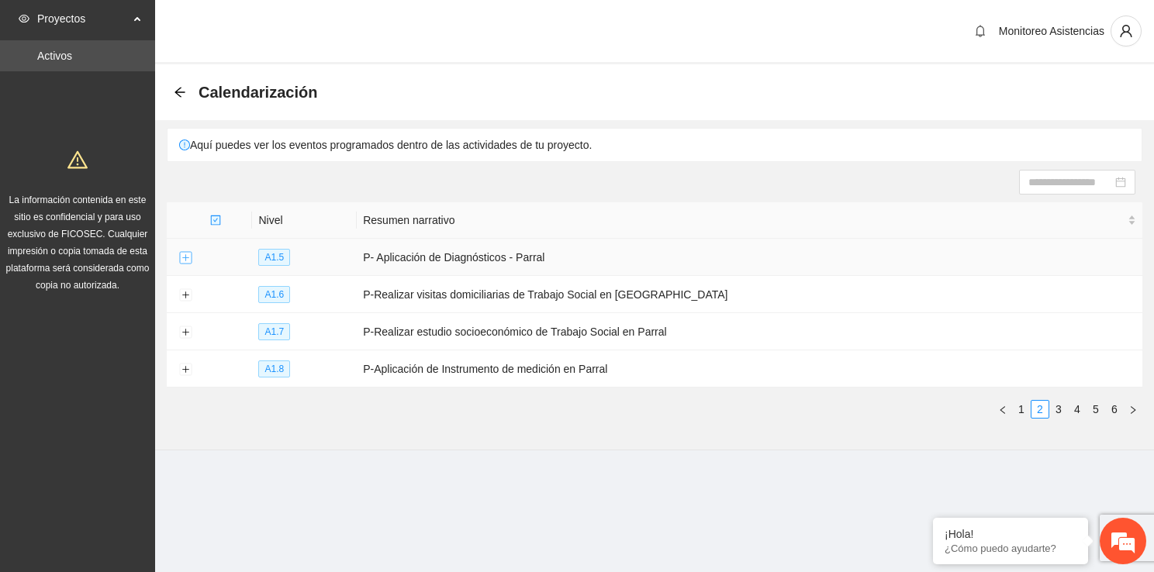
click at [188, 258] on button "Expand row" at bounding box center [185, 258] width 12 height 12
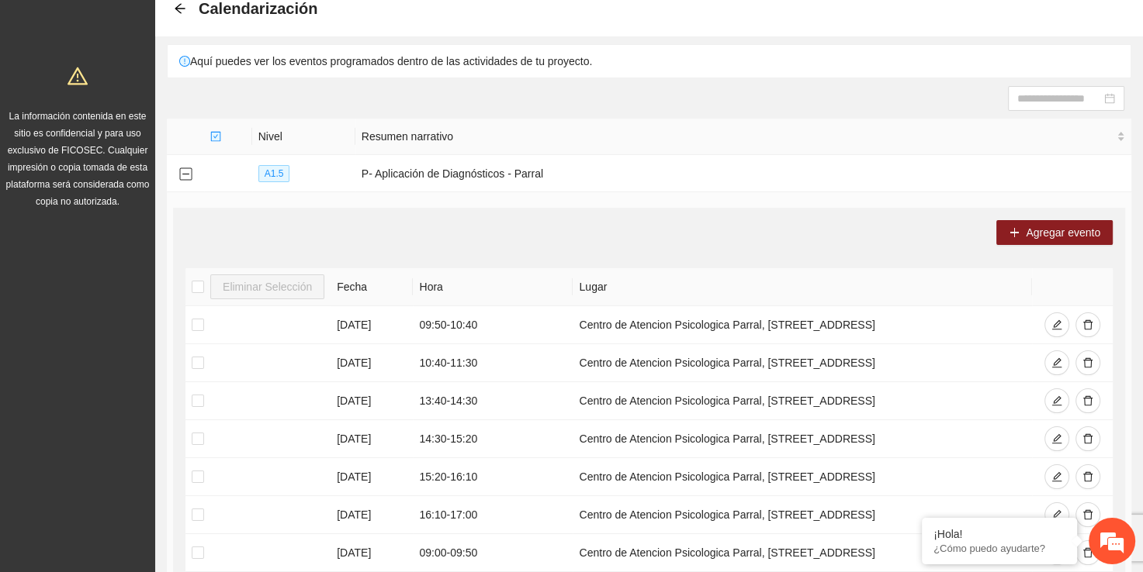
scroll to position [51, 0]
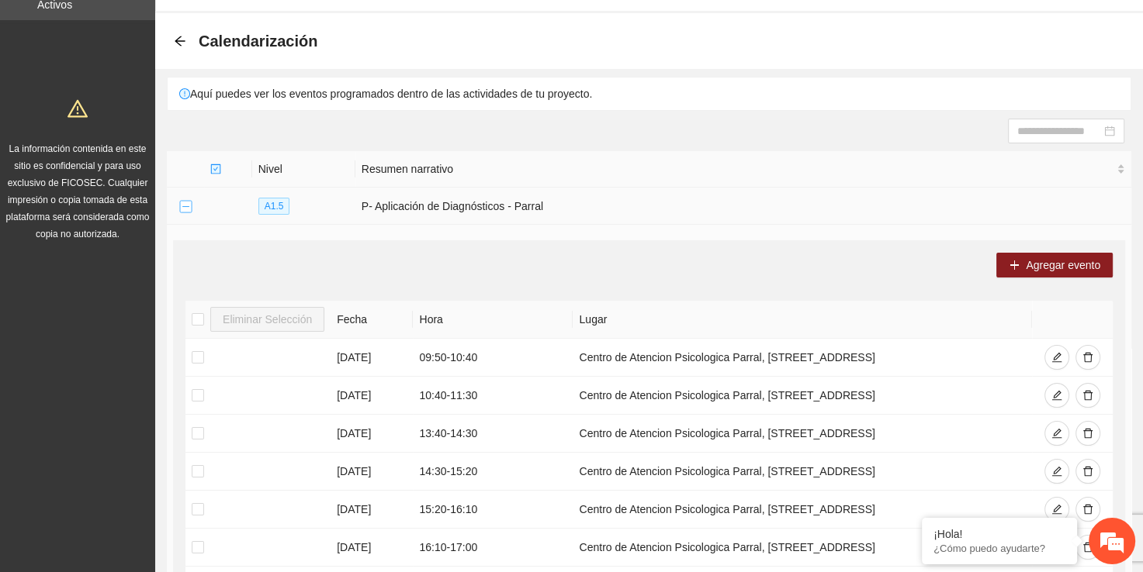
click at [188, 208] on button "Collapse row" at bounding box center [185, 207] width 12 height 12
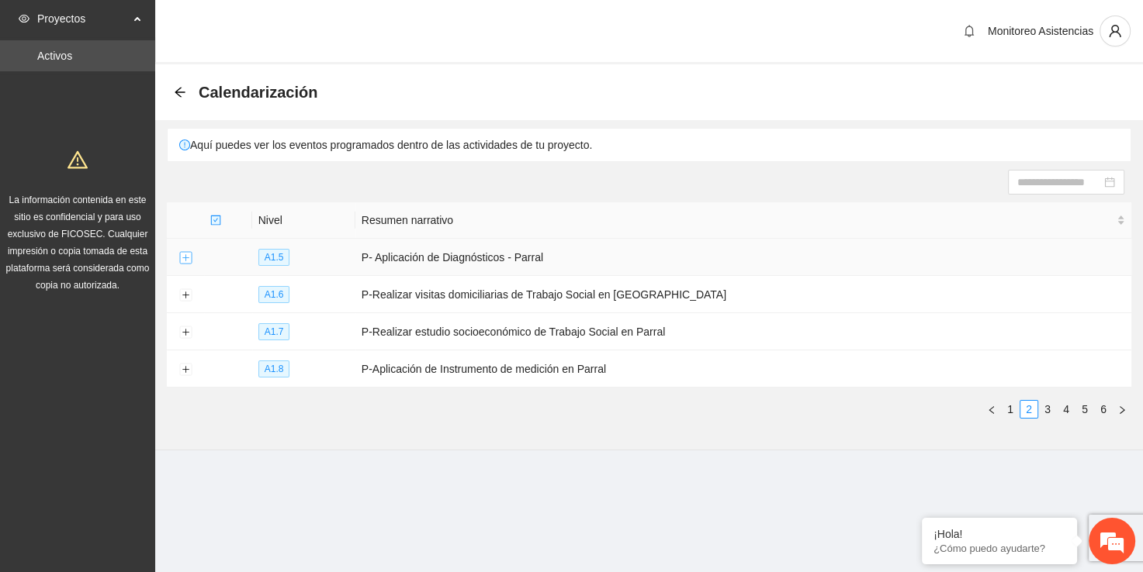
scroll to position [0, 0]
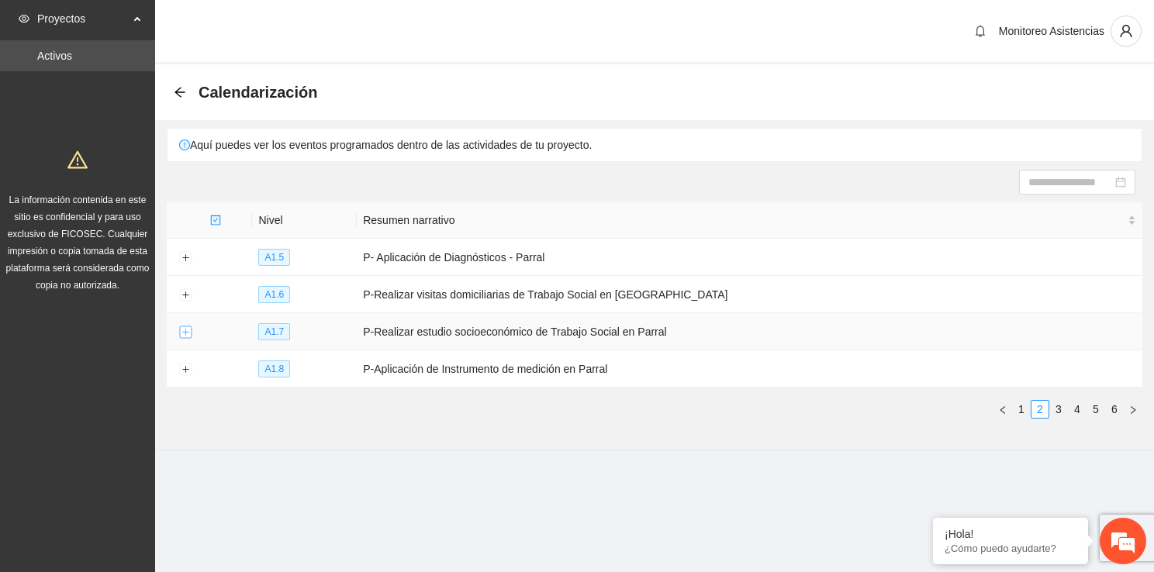
click at [185, 332] on button "Expand row" at bounding box center [185, 333] width 12 height 12
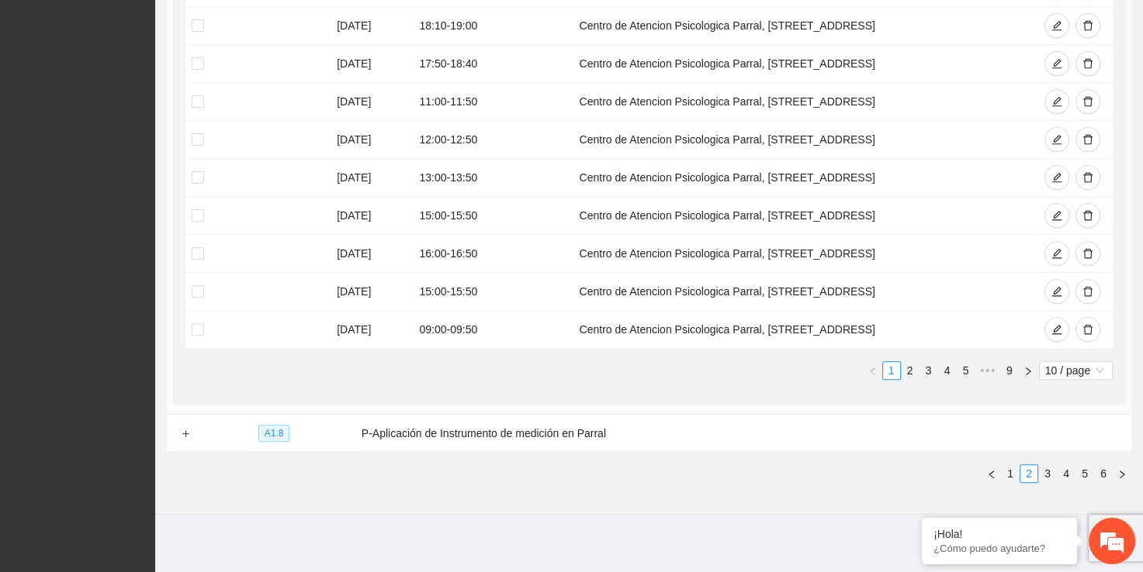
scroll to position [496, 0]
click at [189, 434] on button "Expand row" at bounding box center [185, 433] width 12 height 12
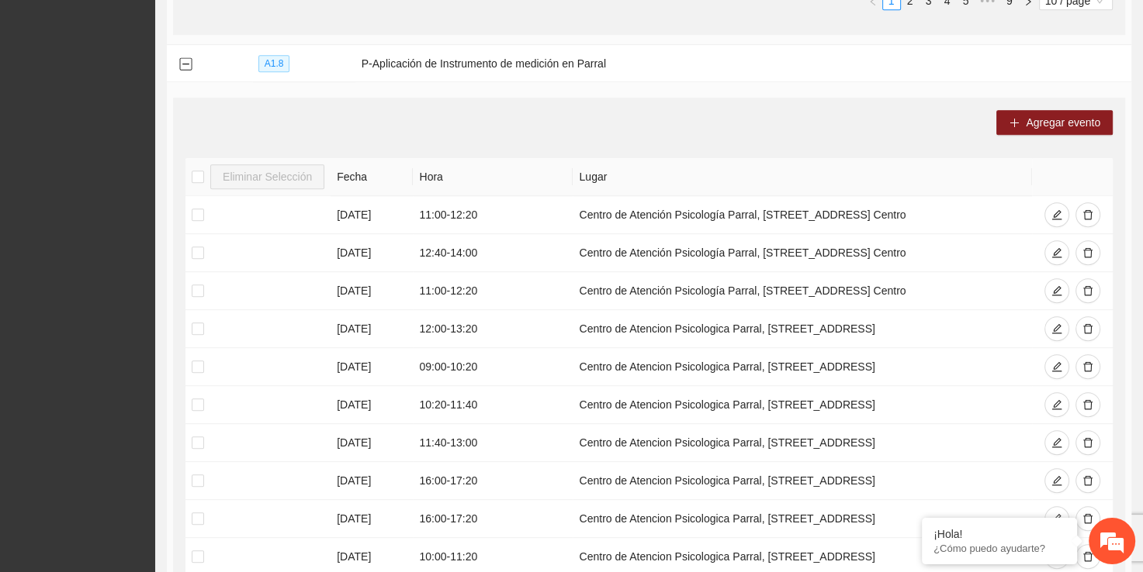
scroll to position [915, 0]
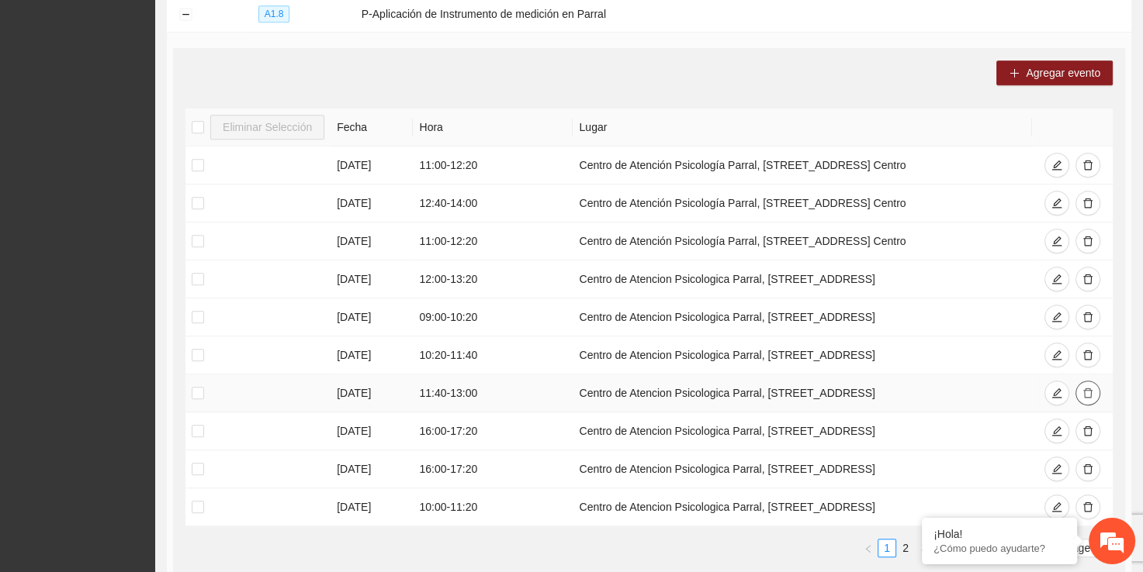
click at [1085, 396] on button "button" at bounding box center [1087, 393] width 25 height 25
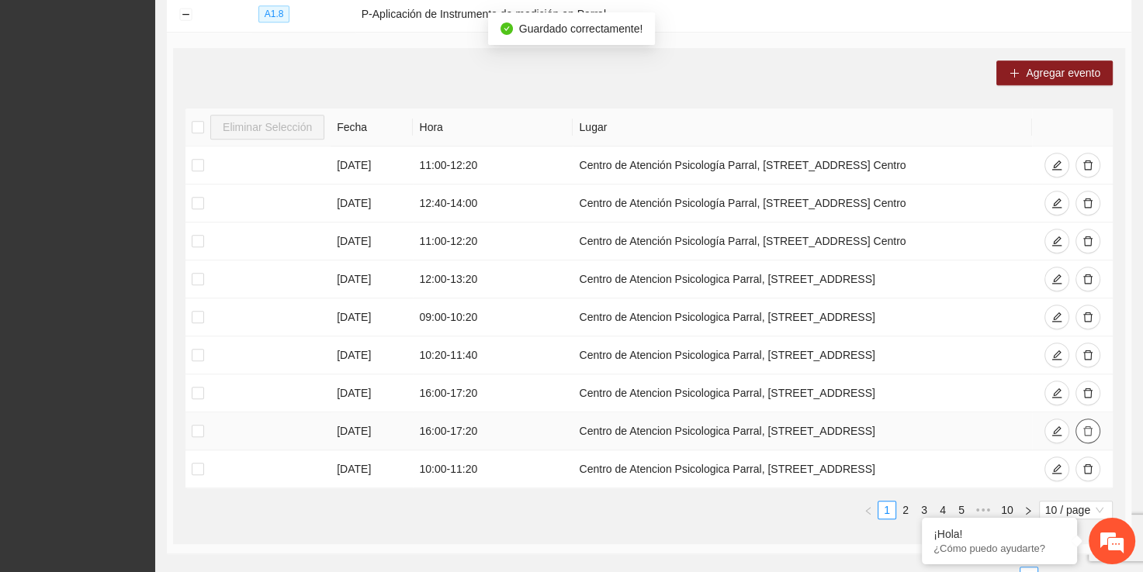
click at [1084, 430] on icon "delete" at bounding box center [1087, 431] width 11 height 11
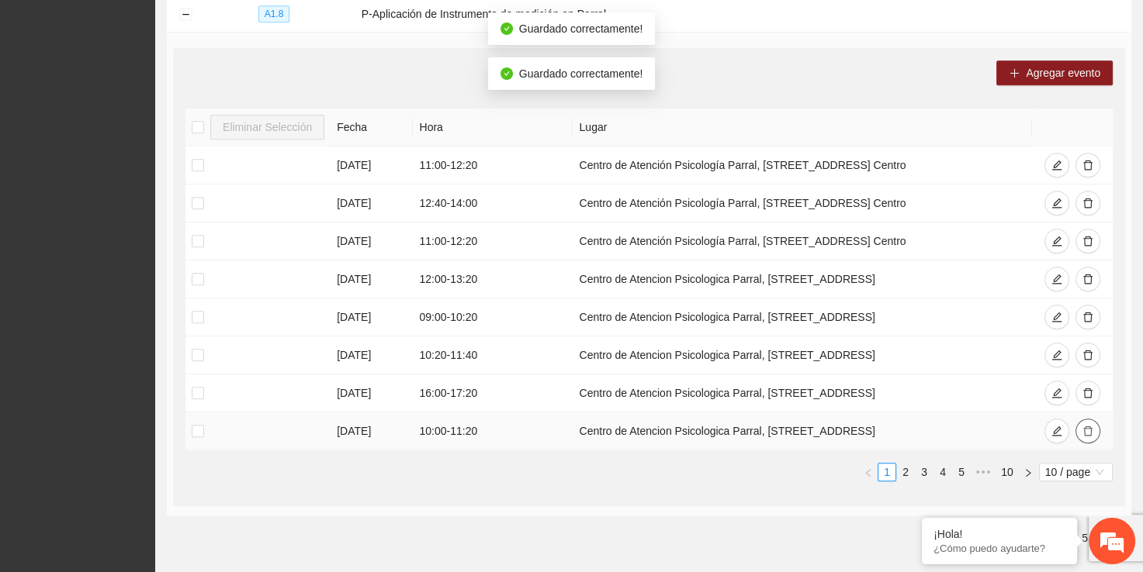
click at [1084, 431] on icon "delete" at bounding box center [1087, 432] width 9 height 10
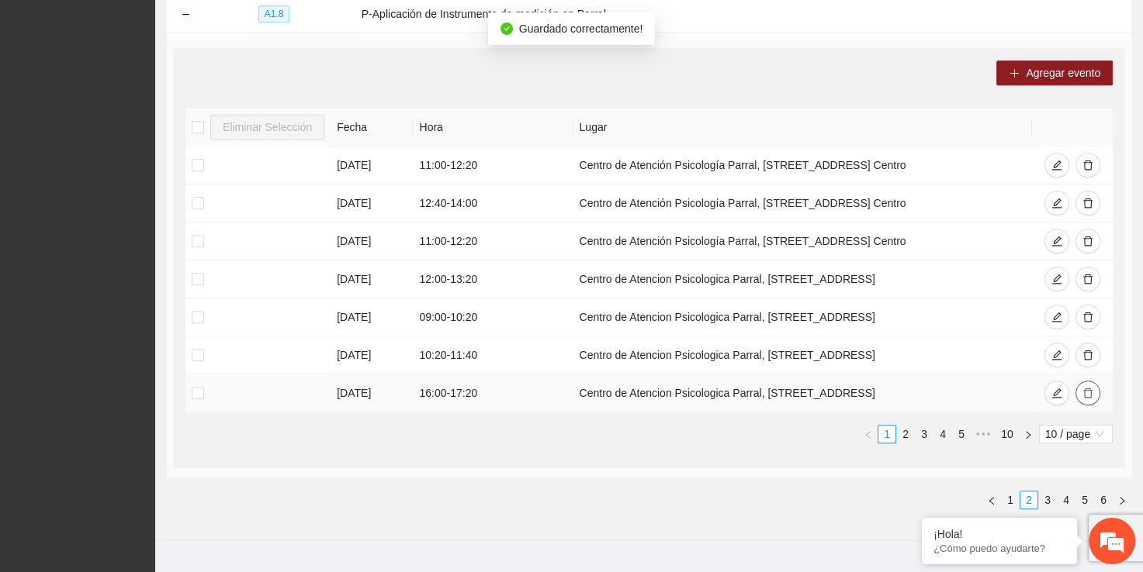
click at [1091, 390] on icon "delete" at bounding box center [1087, 393] width 11 height 11
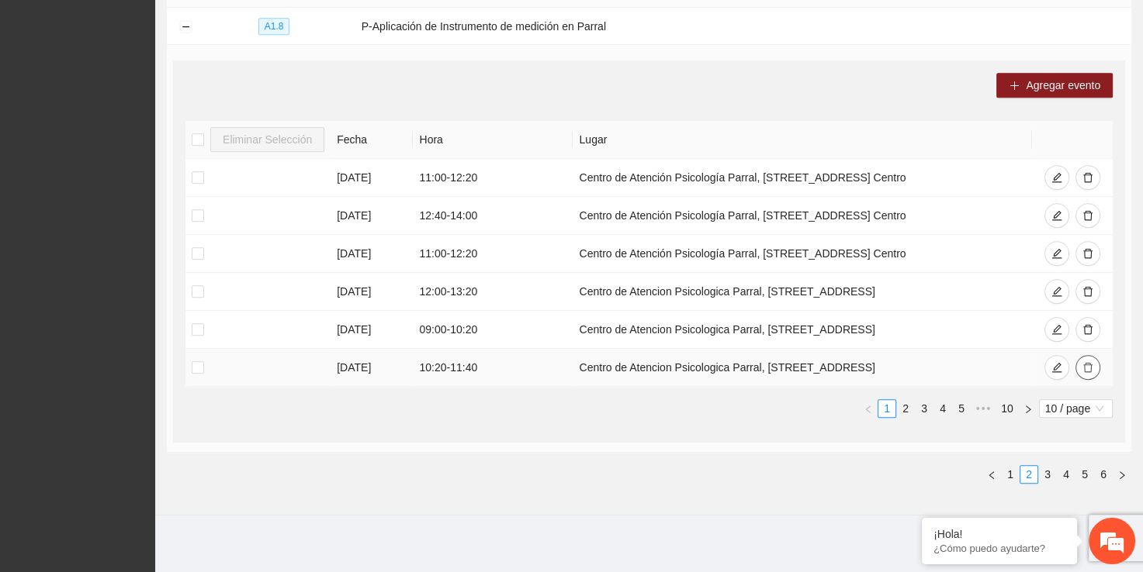
click at [1088, 363] on icon "delete" at bounding box center [1087, 367] width 11 height 11
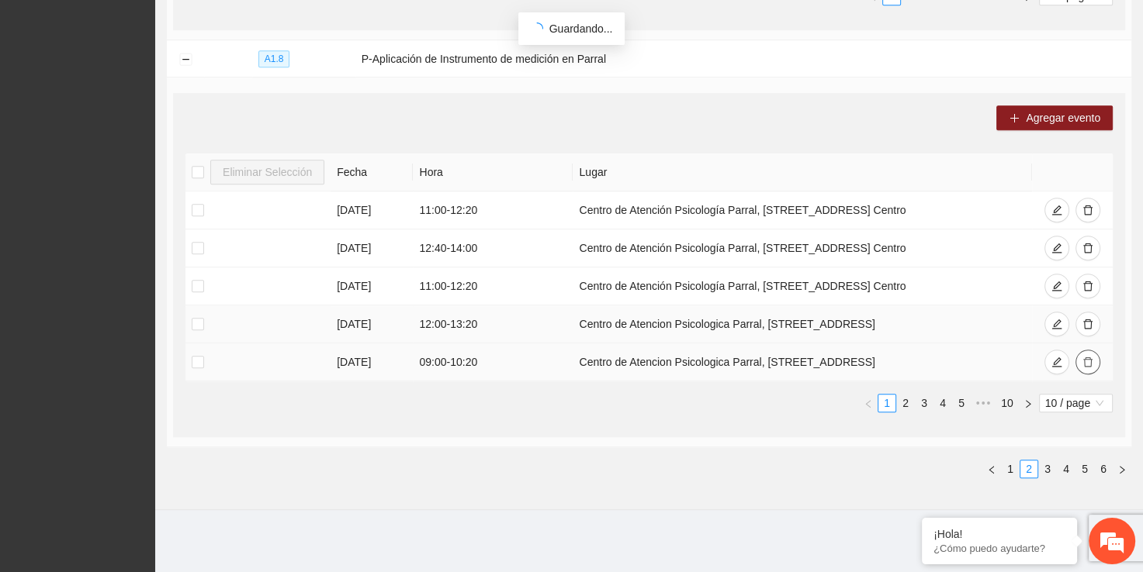
click at [1093, 333] on tbody "[DATE] 11:00 - 12:20 Centro de Atención Psicología Parral, [STREET_ADDRESS] Cen…" at bounding box center [648, 287] width 927 height 190
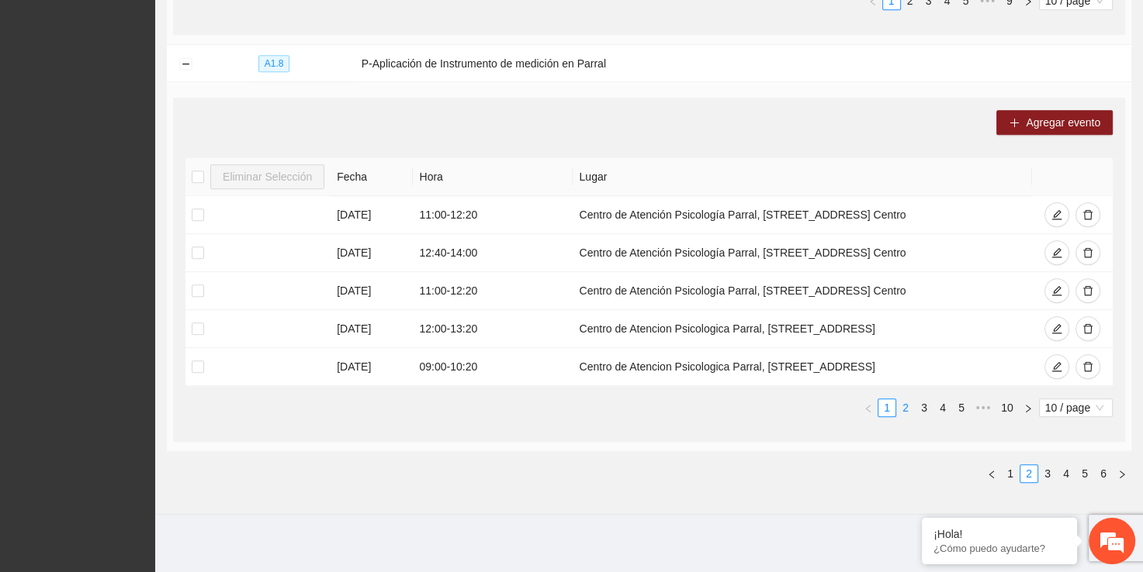
click at [905, 406] on link "2" at bounding box center [905, 407] width 17 height 17
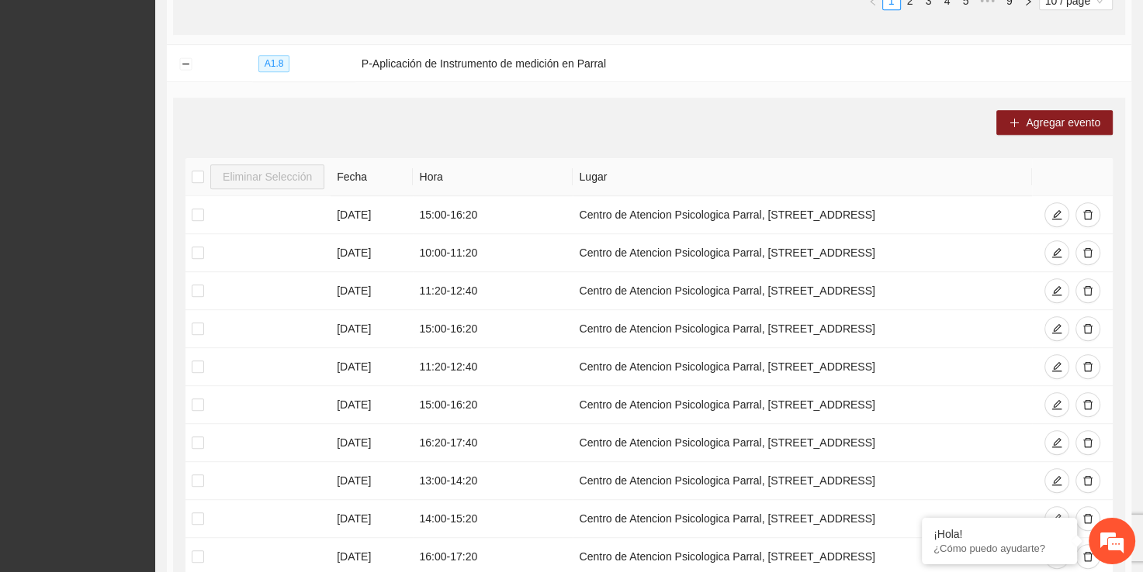
scroll to position [1055, 0]
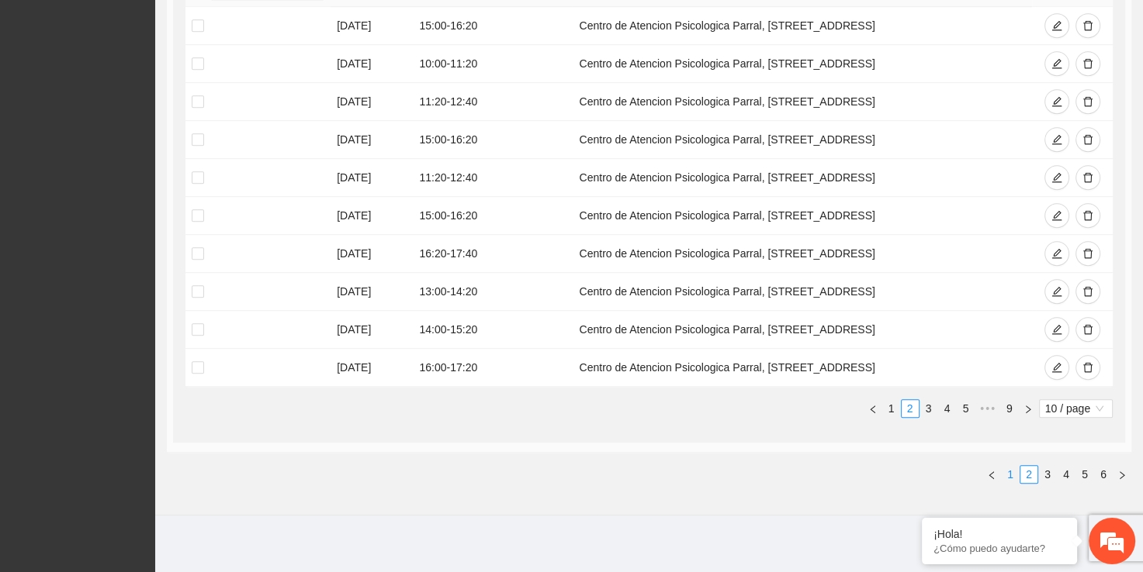
click at [1011, 467] on link "1" at bounding box center [1009, 474] width 17 height 17
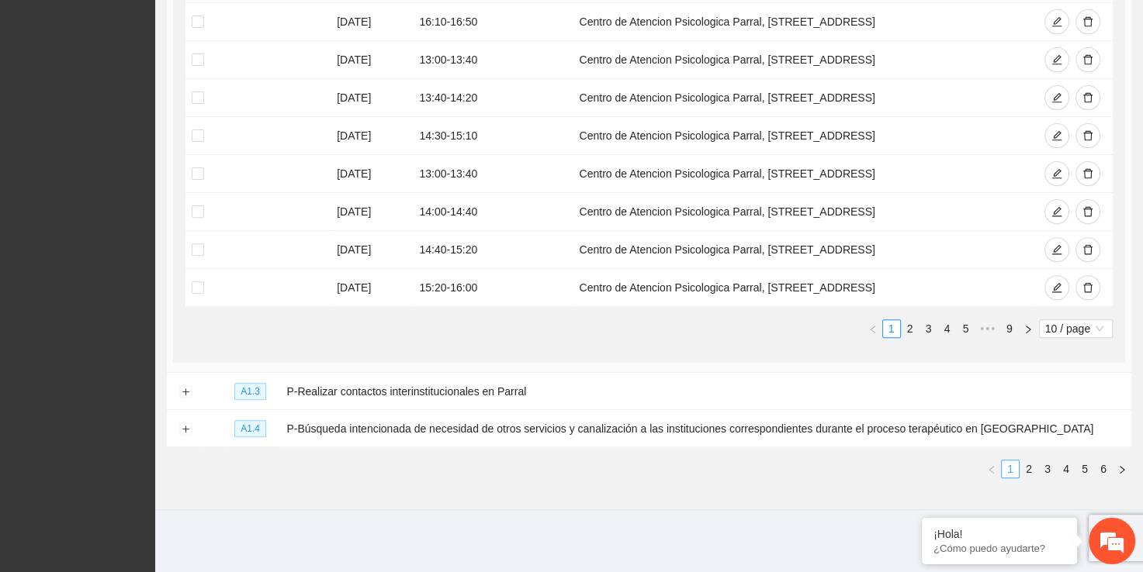
scroll to position [496, 0]
